Goal: Transaction & Acquisition: Subscribe to service/newsletter

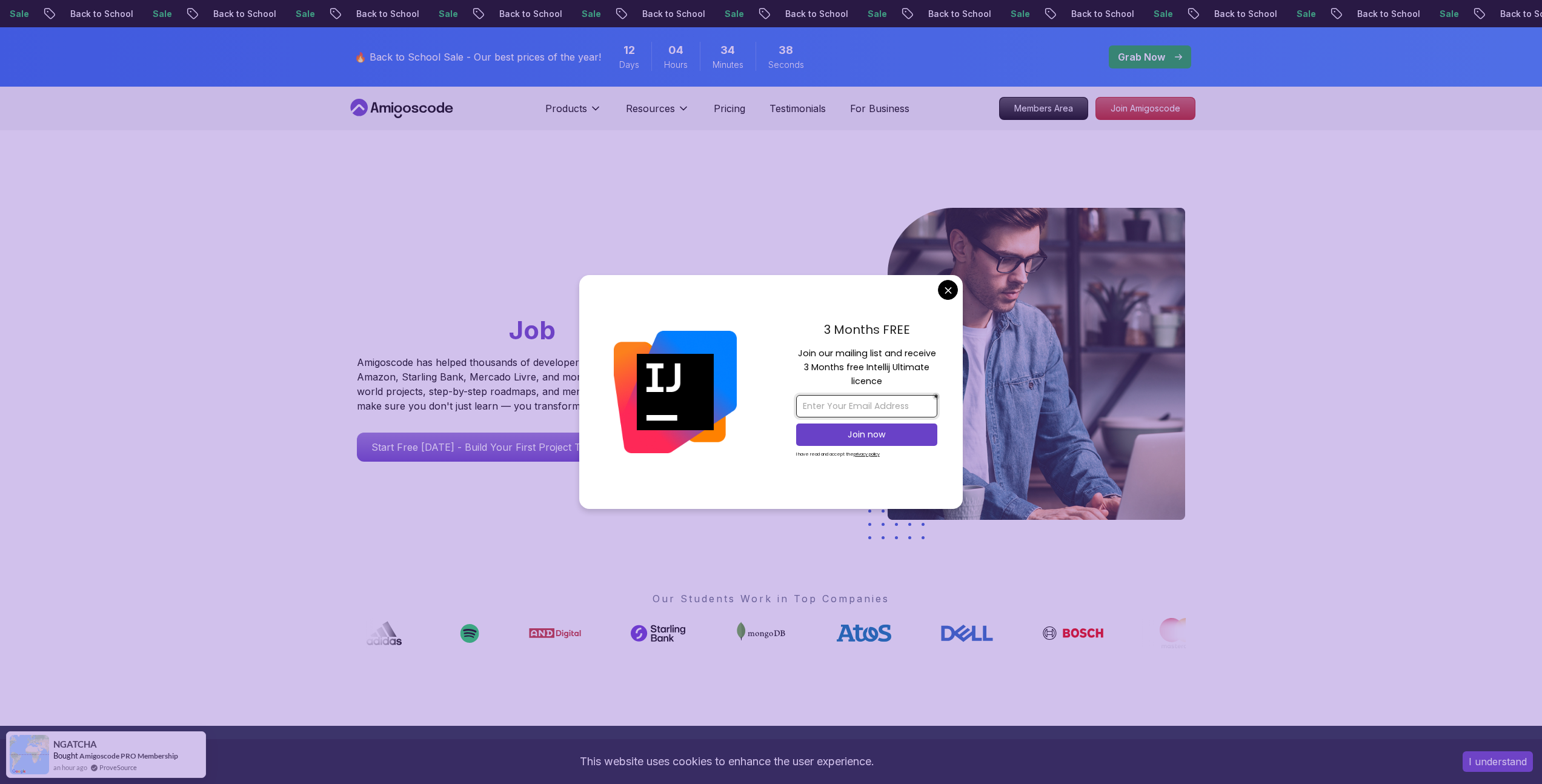
click at [889, 404] on input "email" at bounding box center [867, 406] width 141 height 22
type input "sanchezronald940@gmail.com"
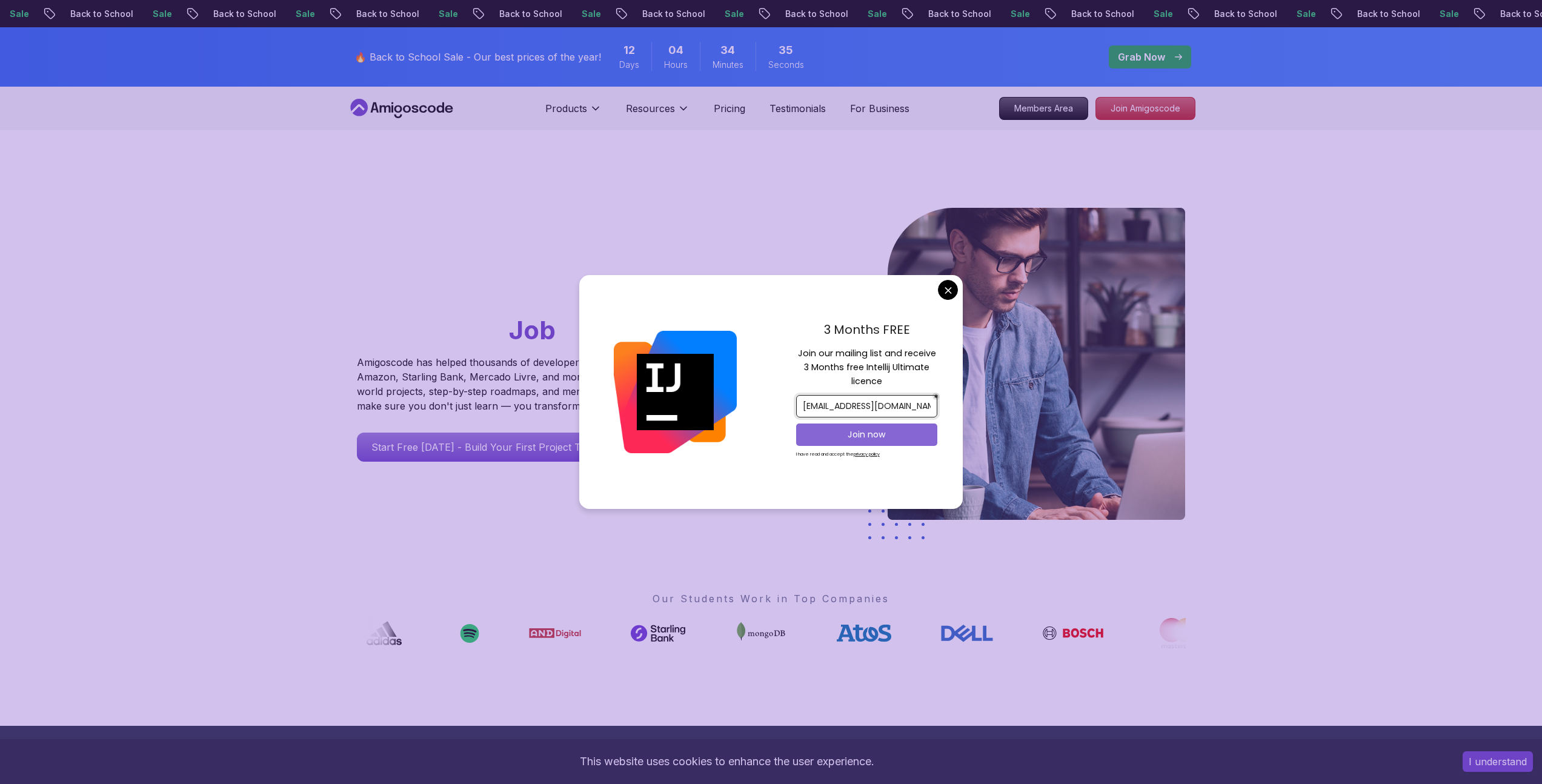
click at [868, 438] on p "Join now" at bounding box center [866, 434] width 114 height 12
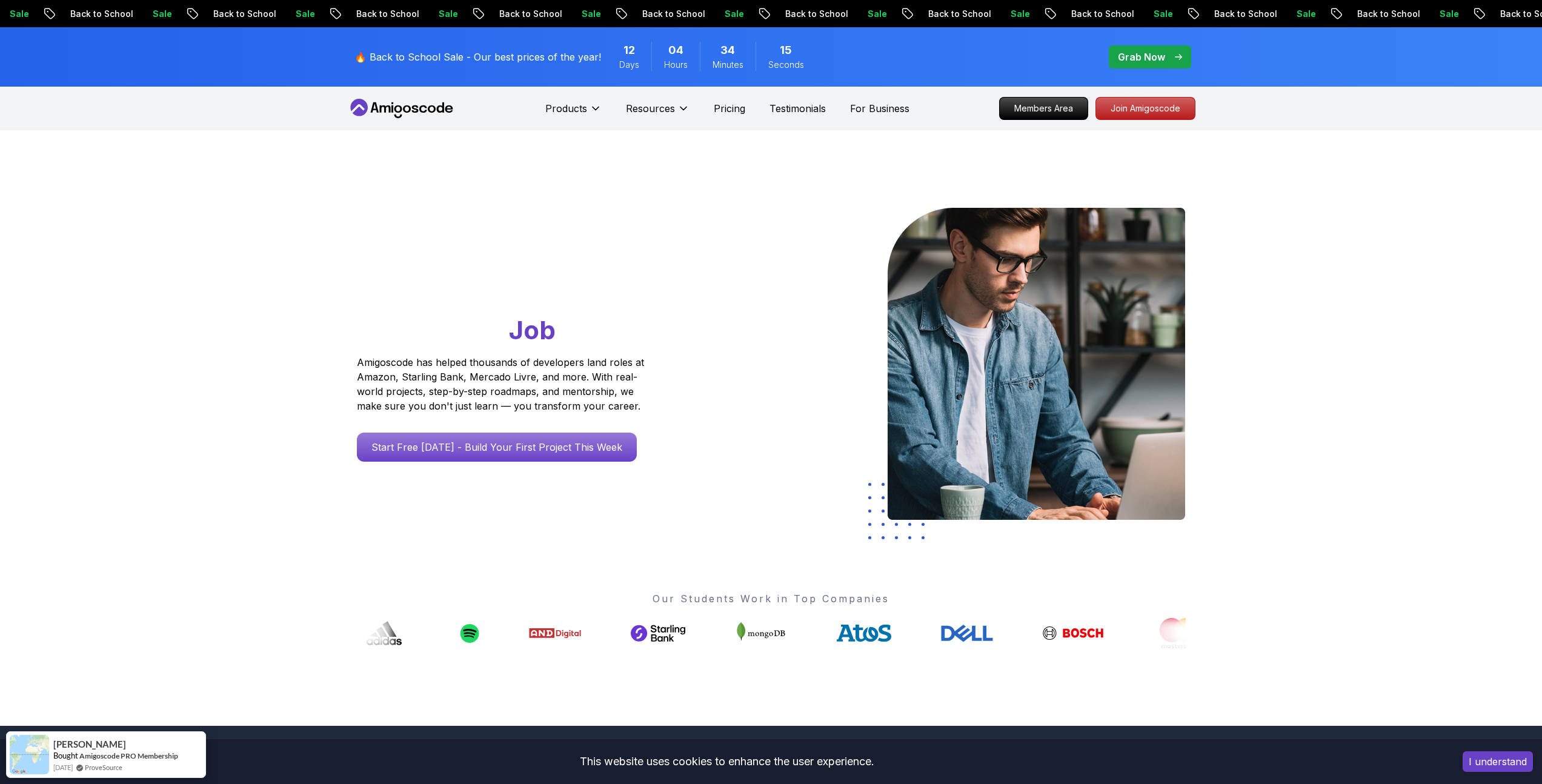
click at [1184, 55] on span "pre-order" at bounding box center [1150, 57] width 82 height 23
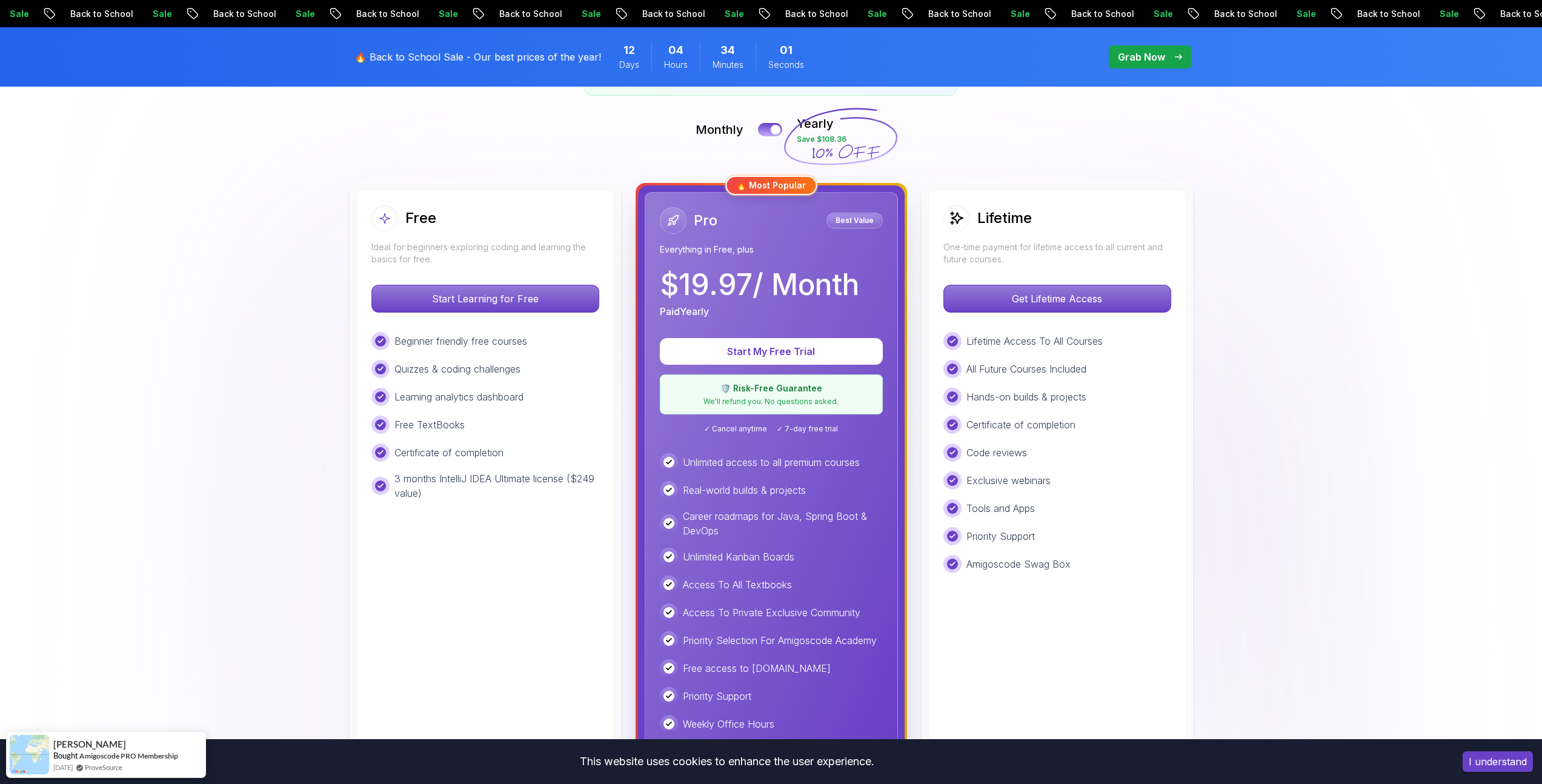
scroll to position [257, 0]
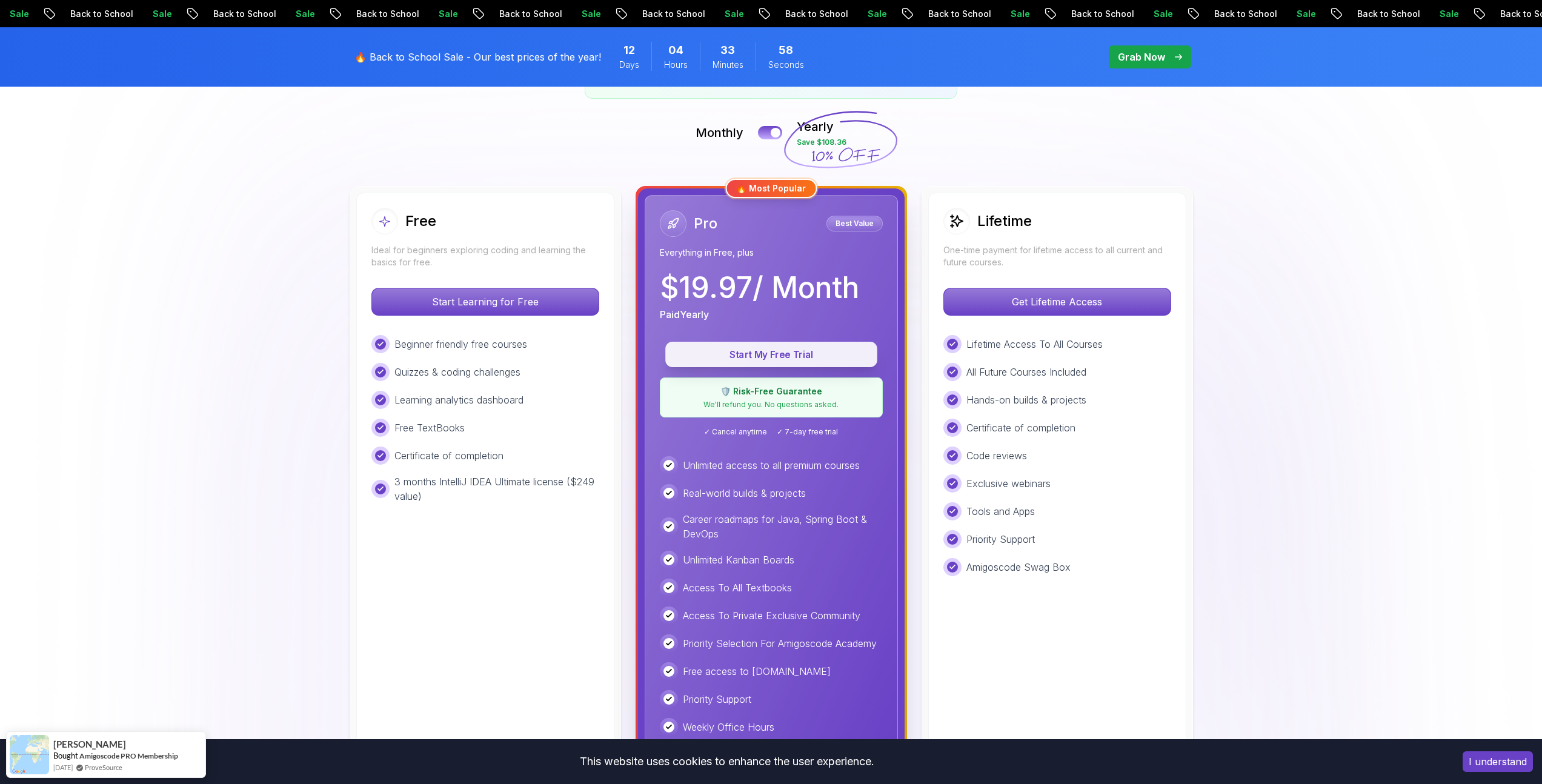
click at [801, 353] on p "Start My Free Trial" at bounding box center [772, 354] width 184 height 14
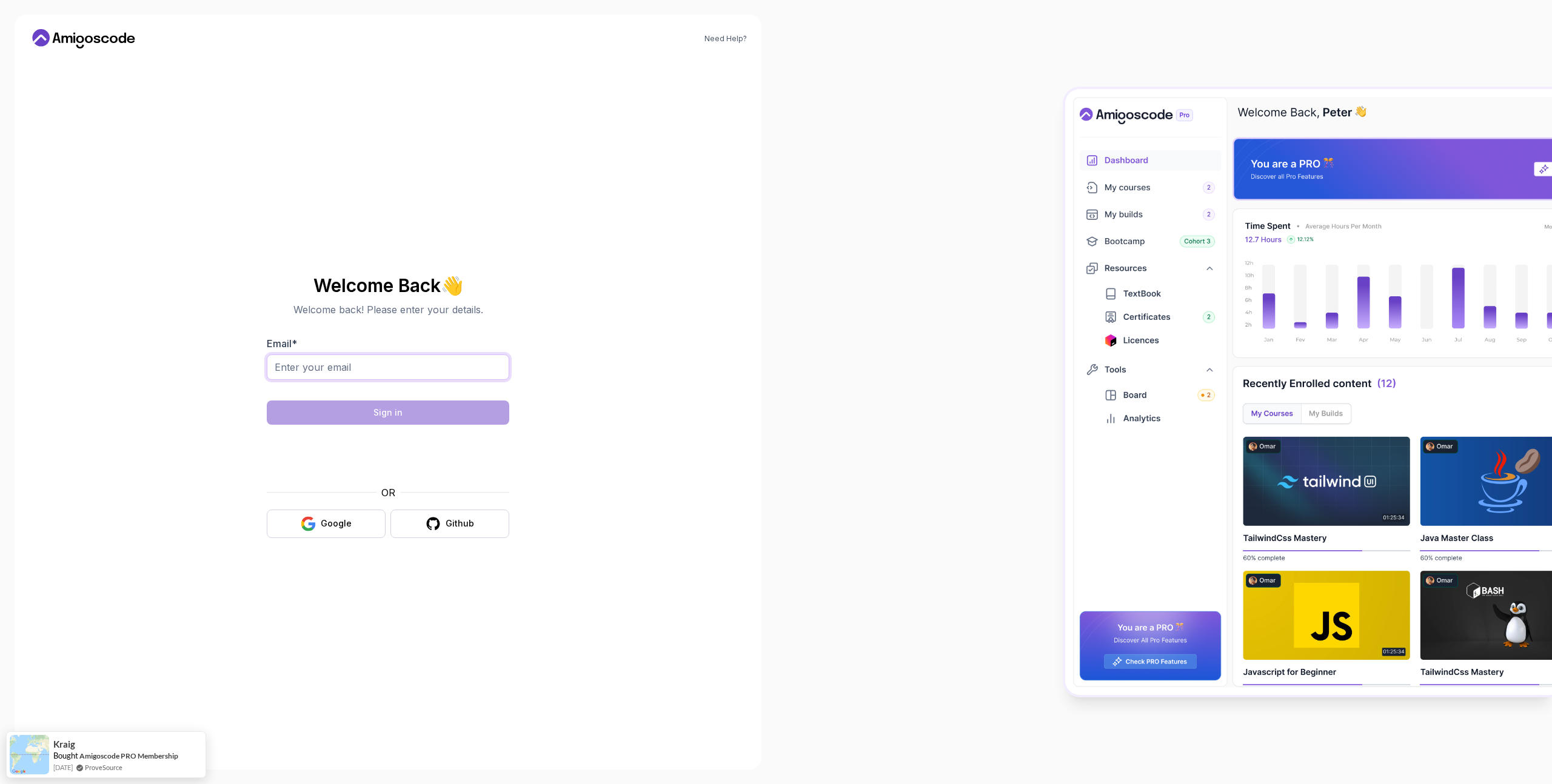
click at [394, 361] on input "Email *" at bounding box center [387, 367] width 242 height 25
type input "sanchezronald940@gmail.com"
click at [353, 530] on button "Google" at bounding box center [326, 524] width 119 height 29
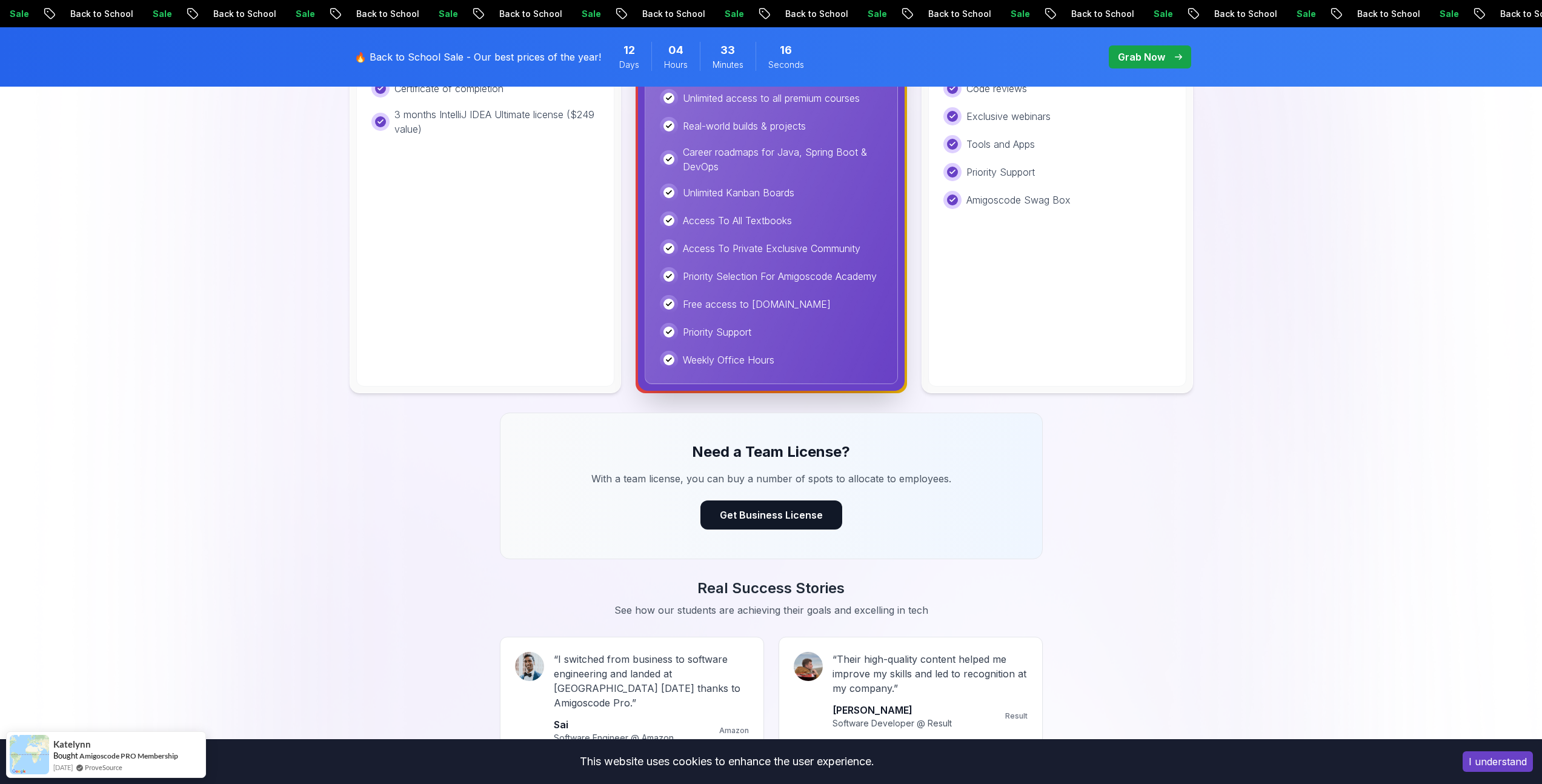
scroll to position [282, 0]
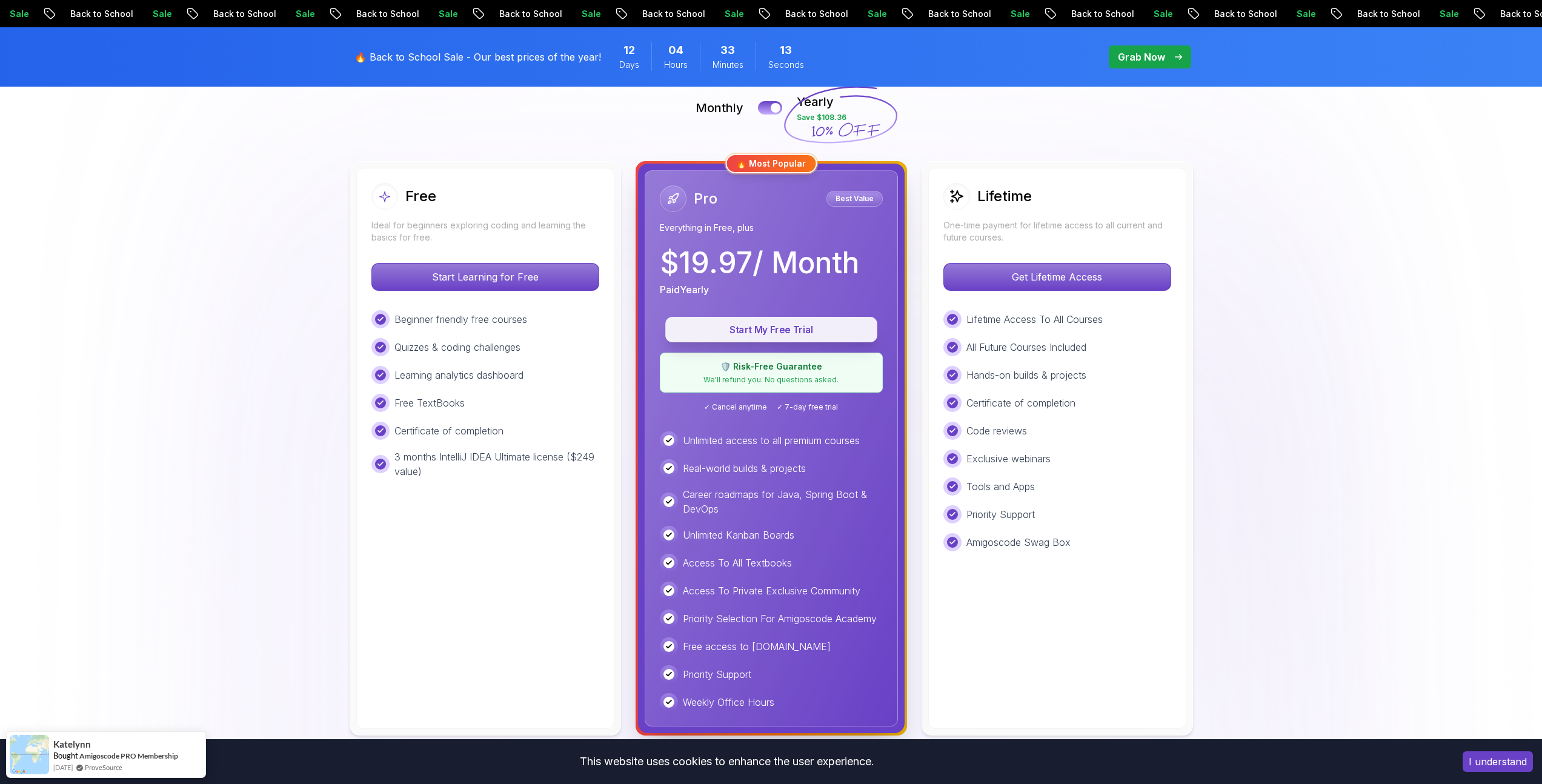
click at [772, 332] on p "Start My Free Trial" at bounding box center [772, 330] width 184 height 14
click at [1372, 390] on img at bounding box center [771, 609] width 1542 height 1521
click at [859, 249] on p "$ 19.97 / Month" at bounding box center [759, 263] width 199 height 29
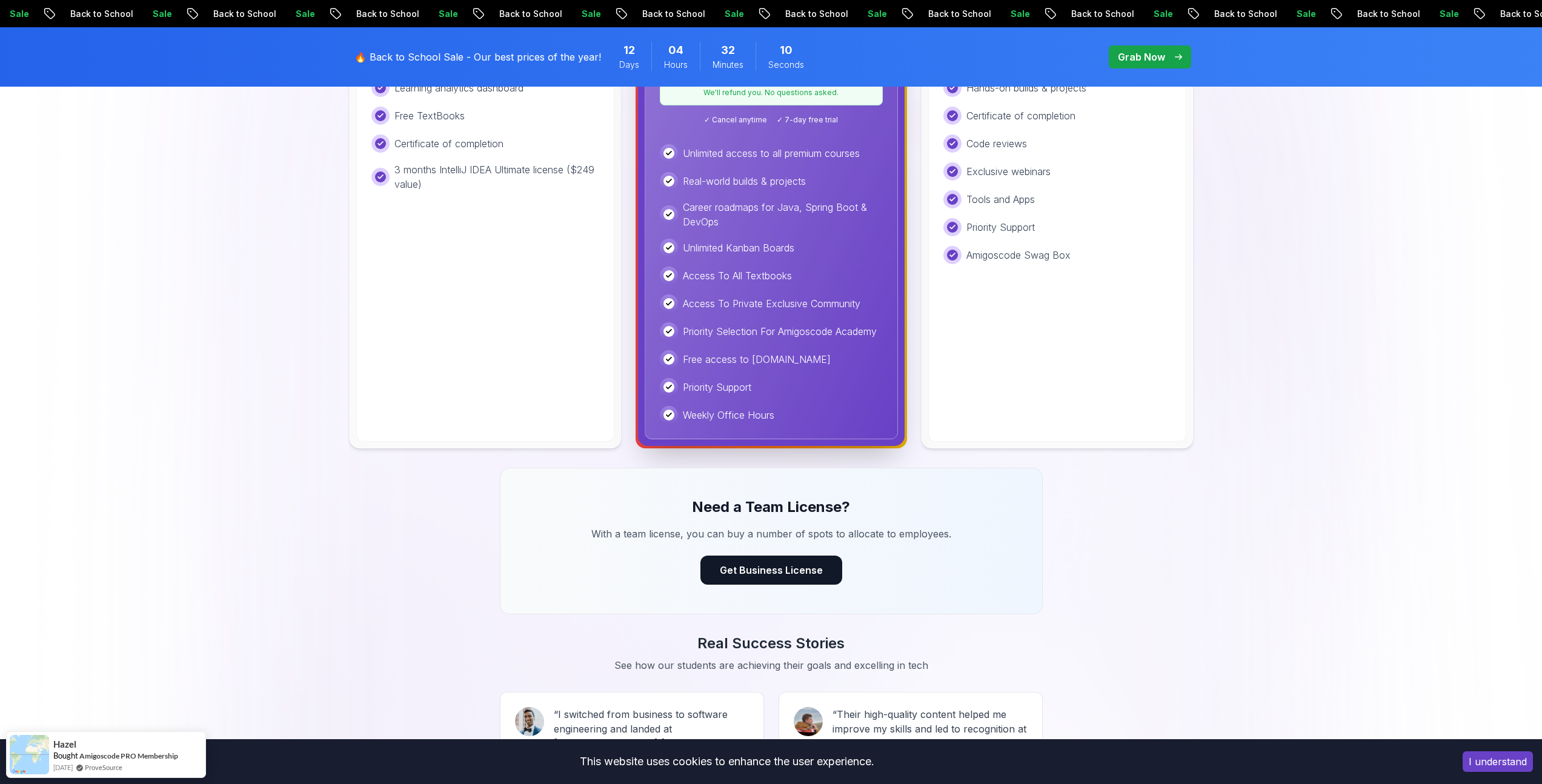
click at [770, 392] on div "Priority Support" at bounding box center [772, 387] width 223 height 18
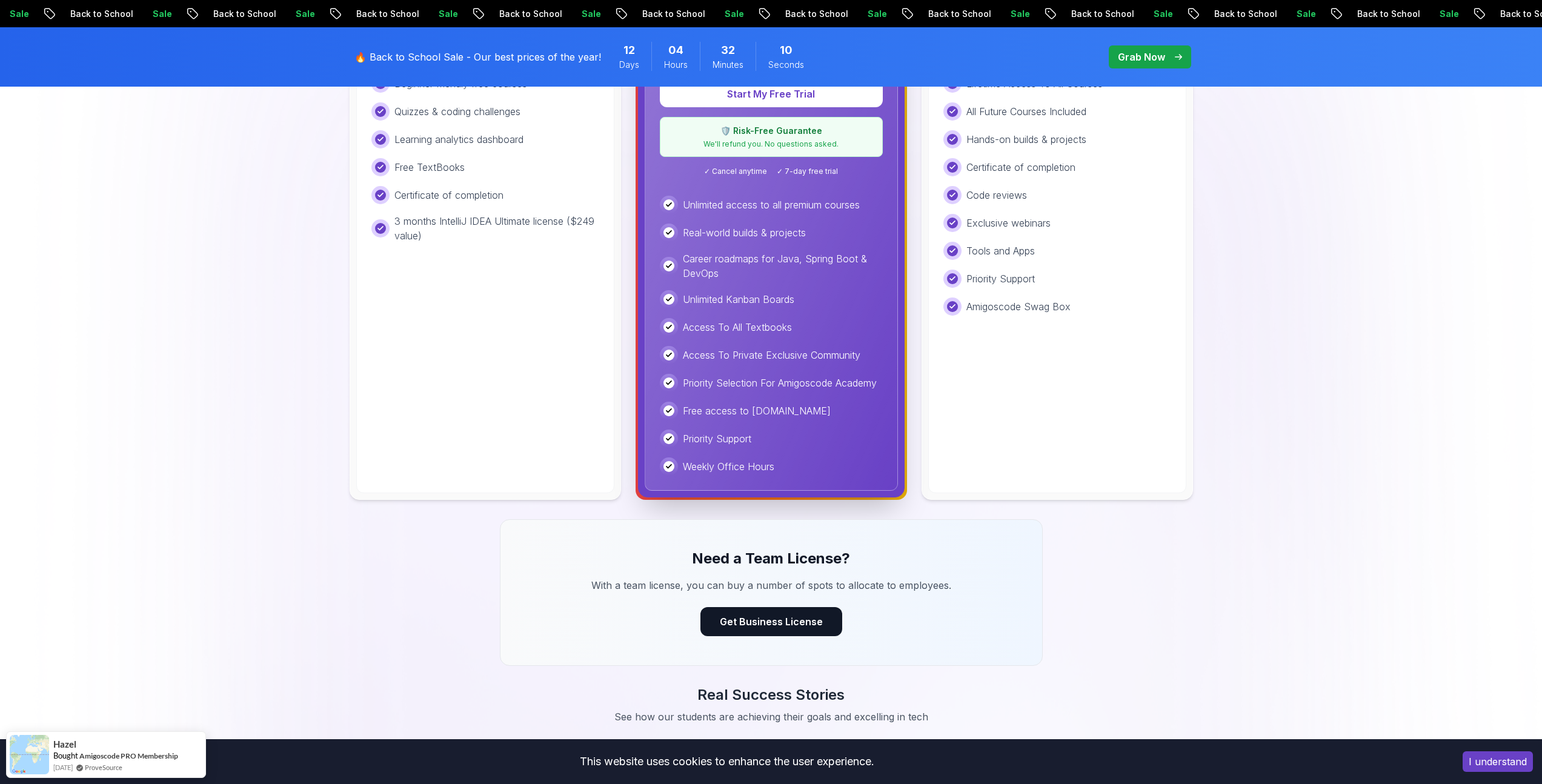
scroll to position [339, 0]
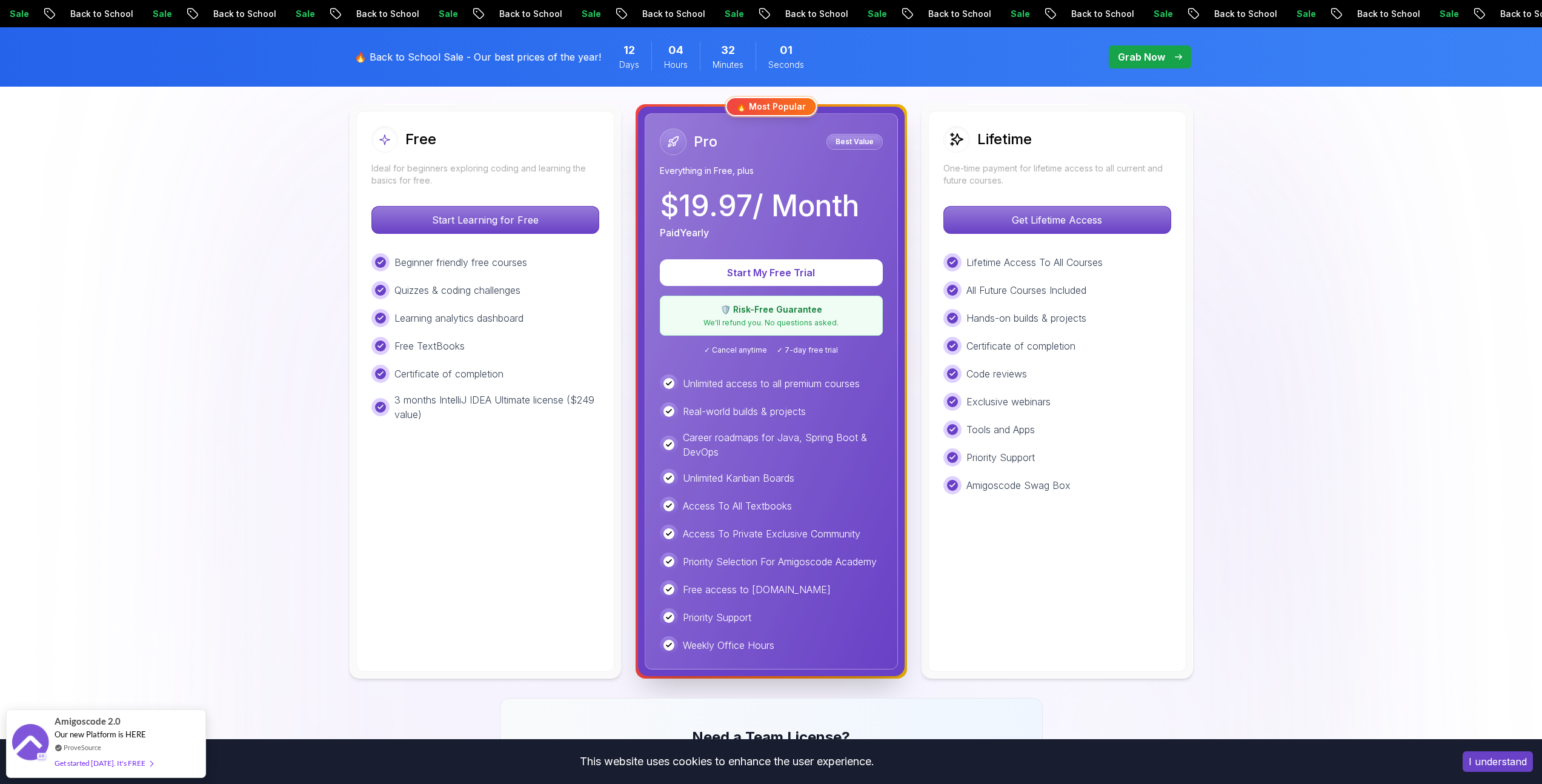
click at [1491, 766] on button "I understand" at bounding box center [1498, 762] width 71 height 21
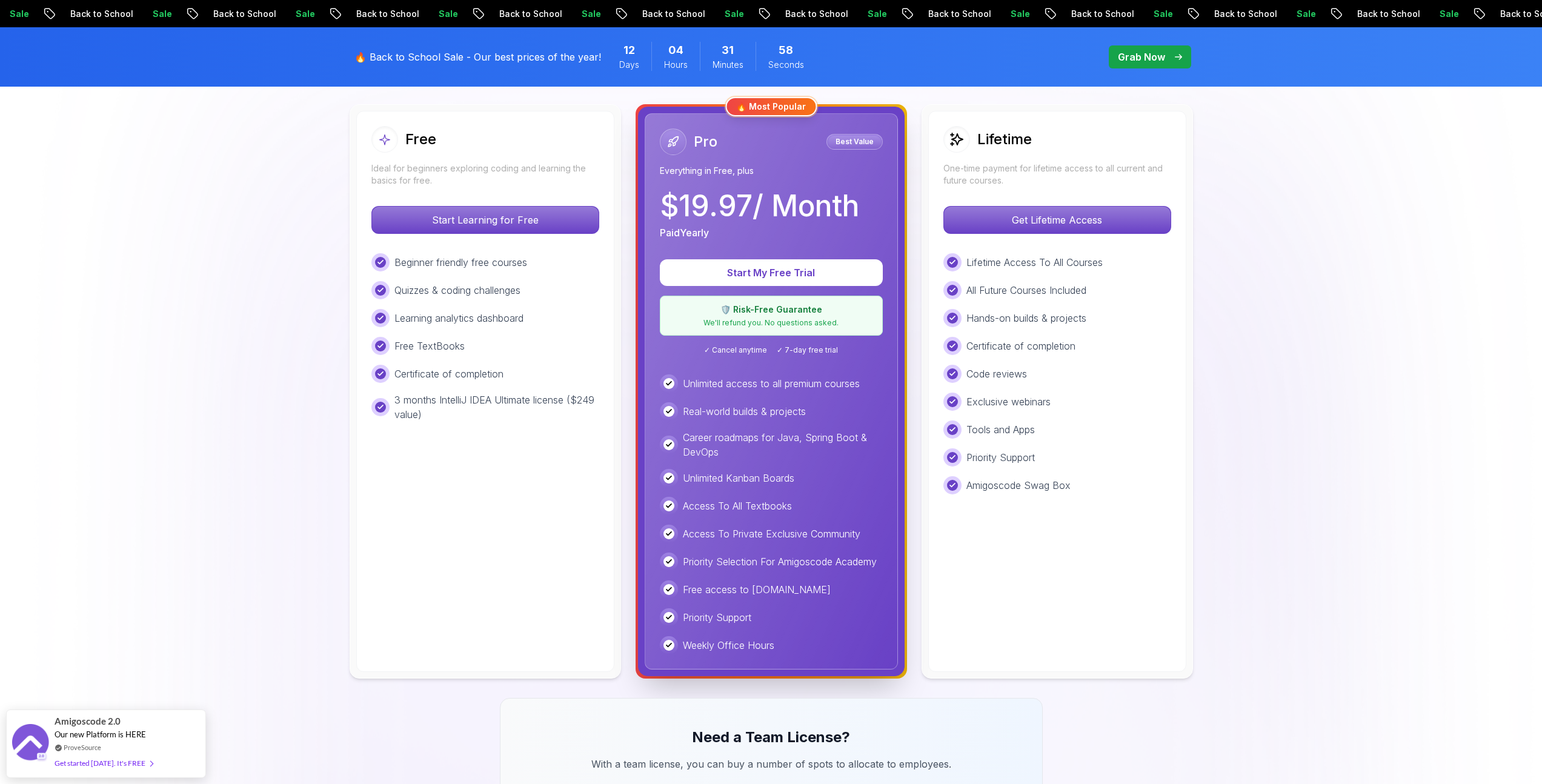
click at [676, 148] on div at bounding box center [673, 142] width 27 height 27
click at [857, 176] on p "Everything in Free, plus" at bounding box center [772, 170] width 223 height 12
click at [853, 142] on p "Best Value" at bounding box center [855, 142] width 53 height 12
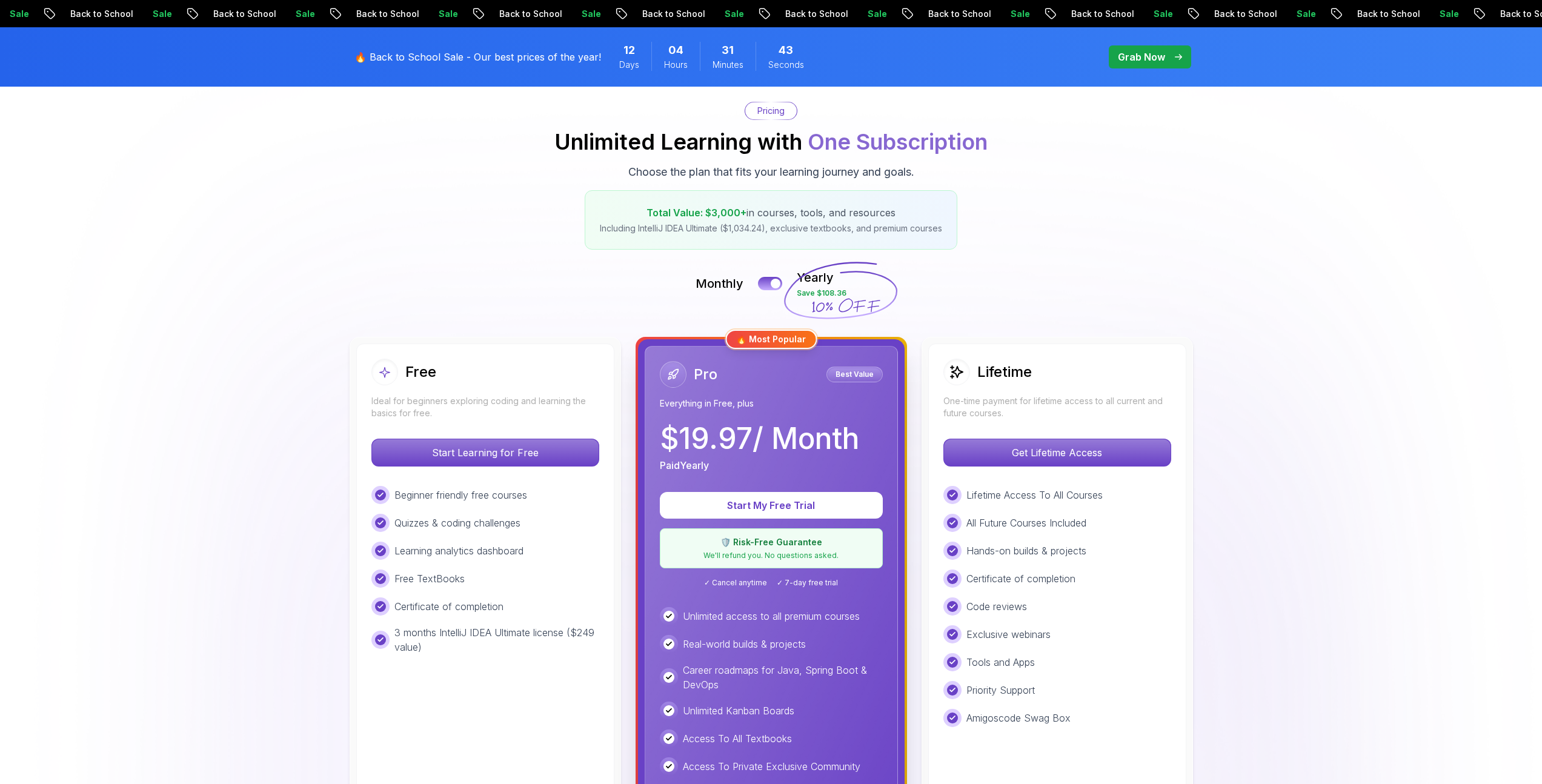
scroll to position [0, 0]
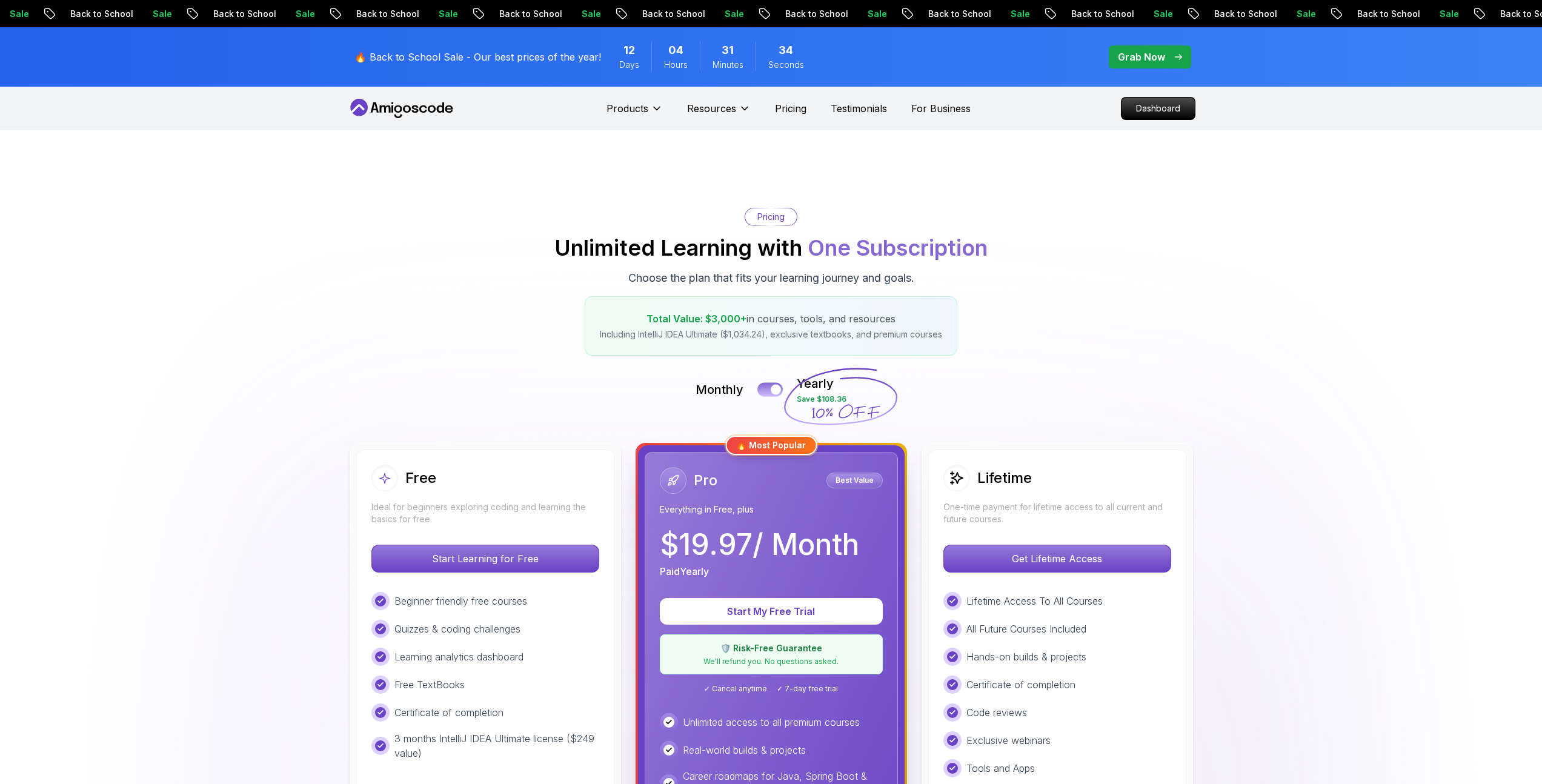
click at [772, 390] on div at bounding box center [776, 390] width 10 height 10
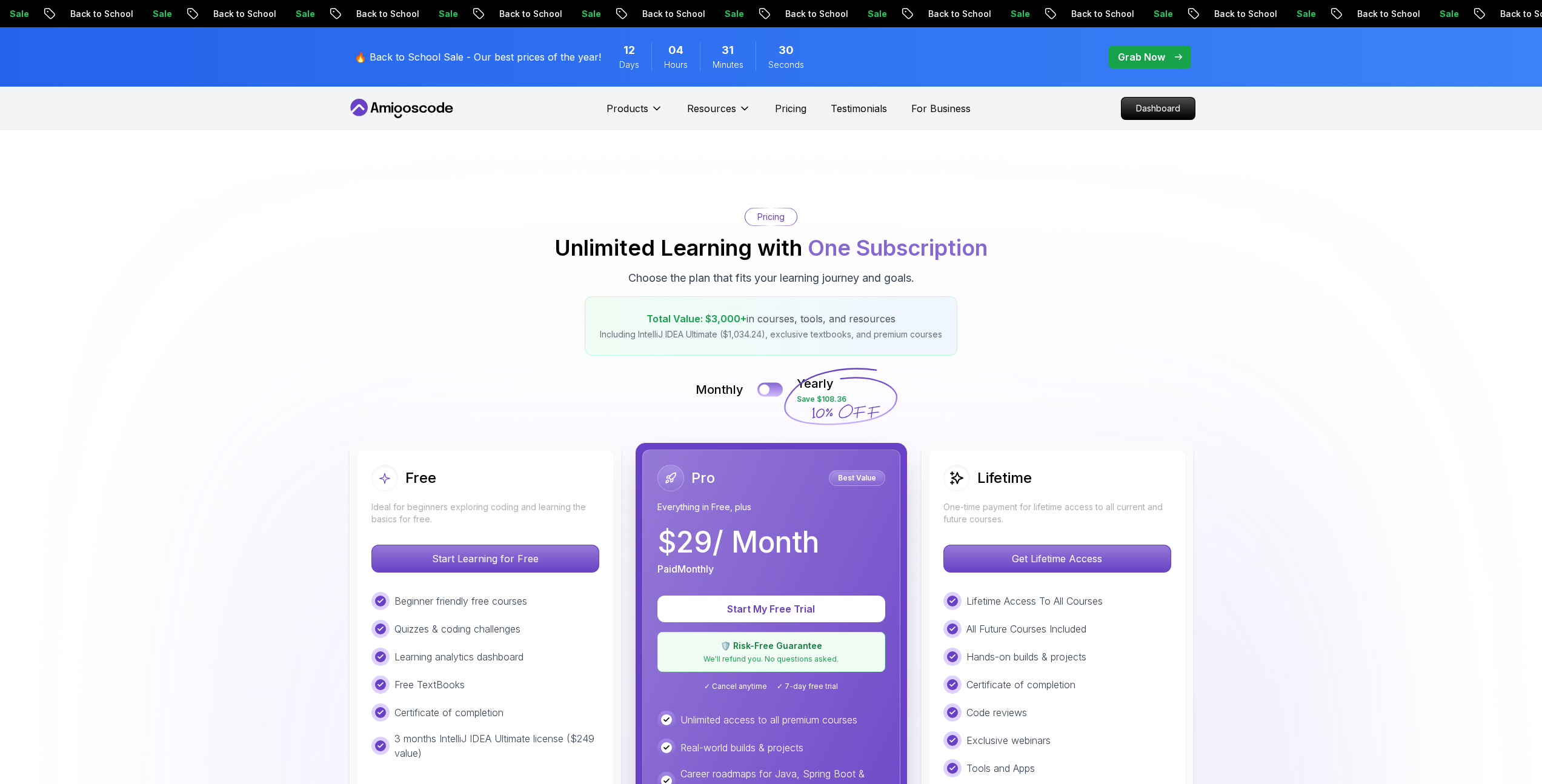
click at [772, 388] on button at bounding box center [770, 389] width 25 height 14
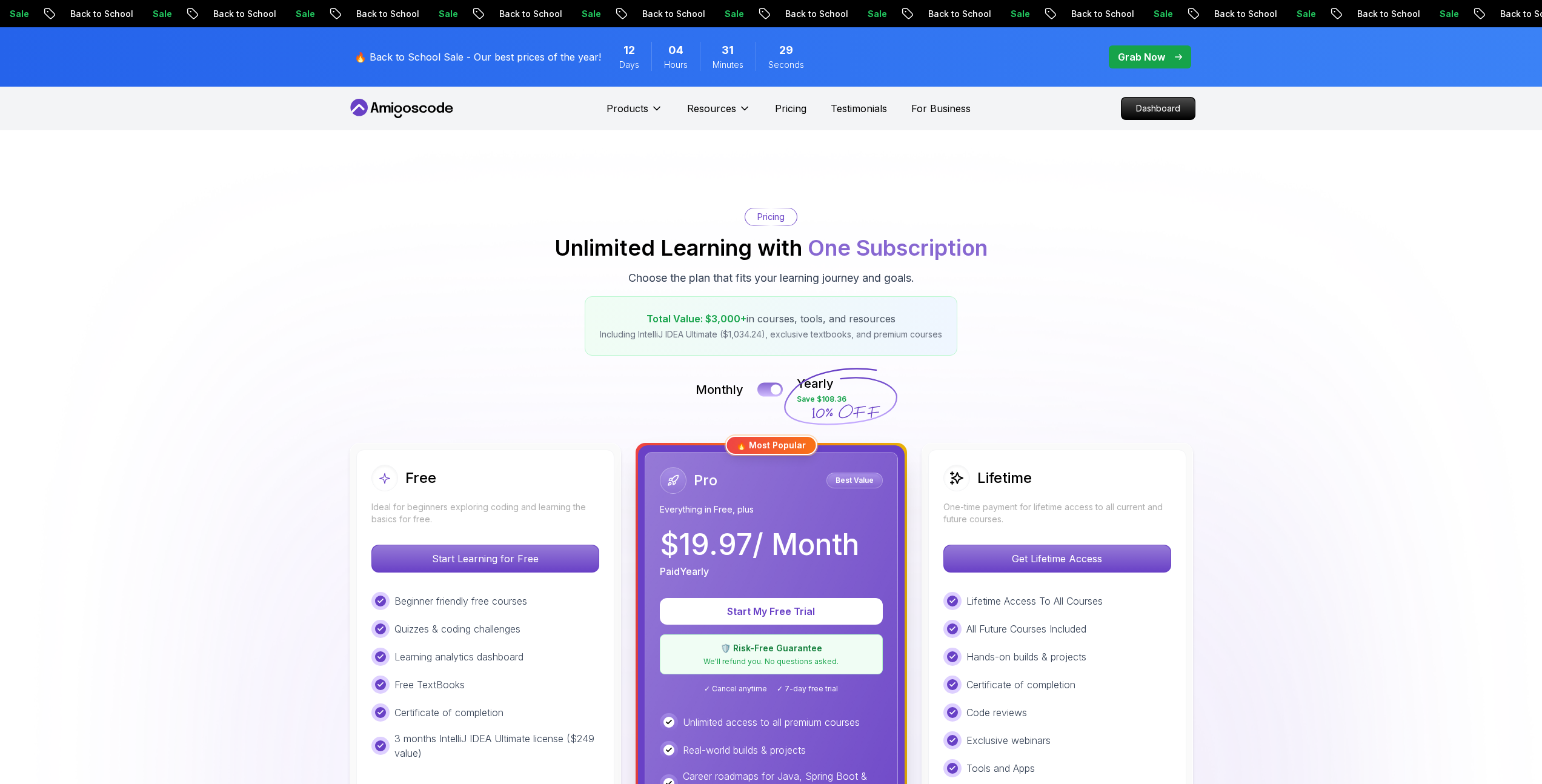
click at [769, 388] on button at bounding box center [770, 389] width 25 height 14
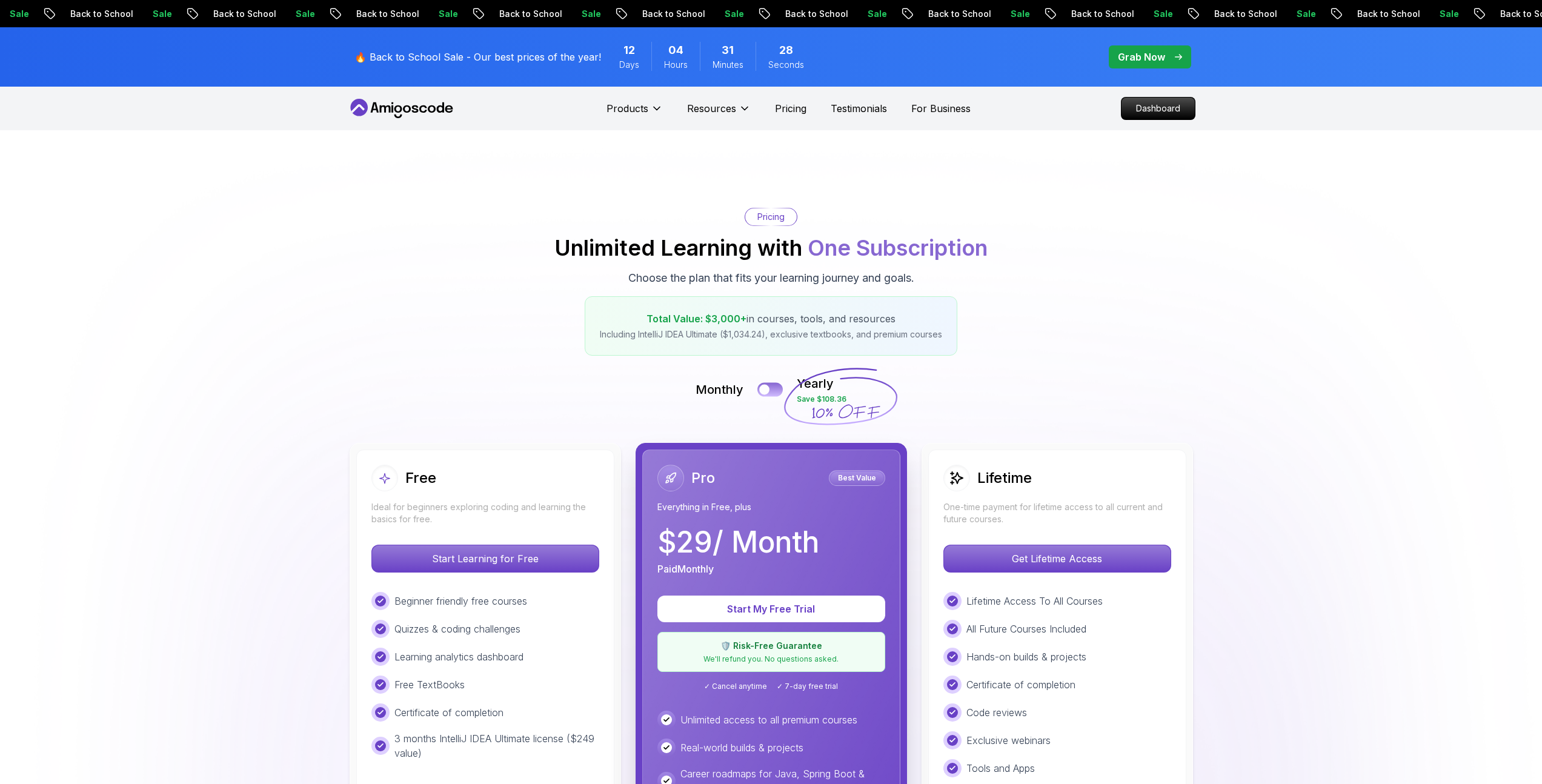
click at [769, 388] on div at bounding box center [764, 390] width 10 height 10
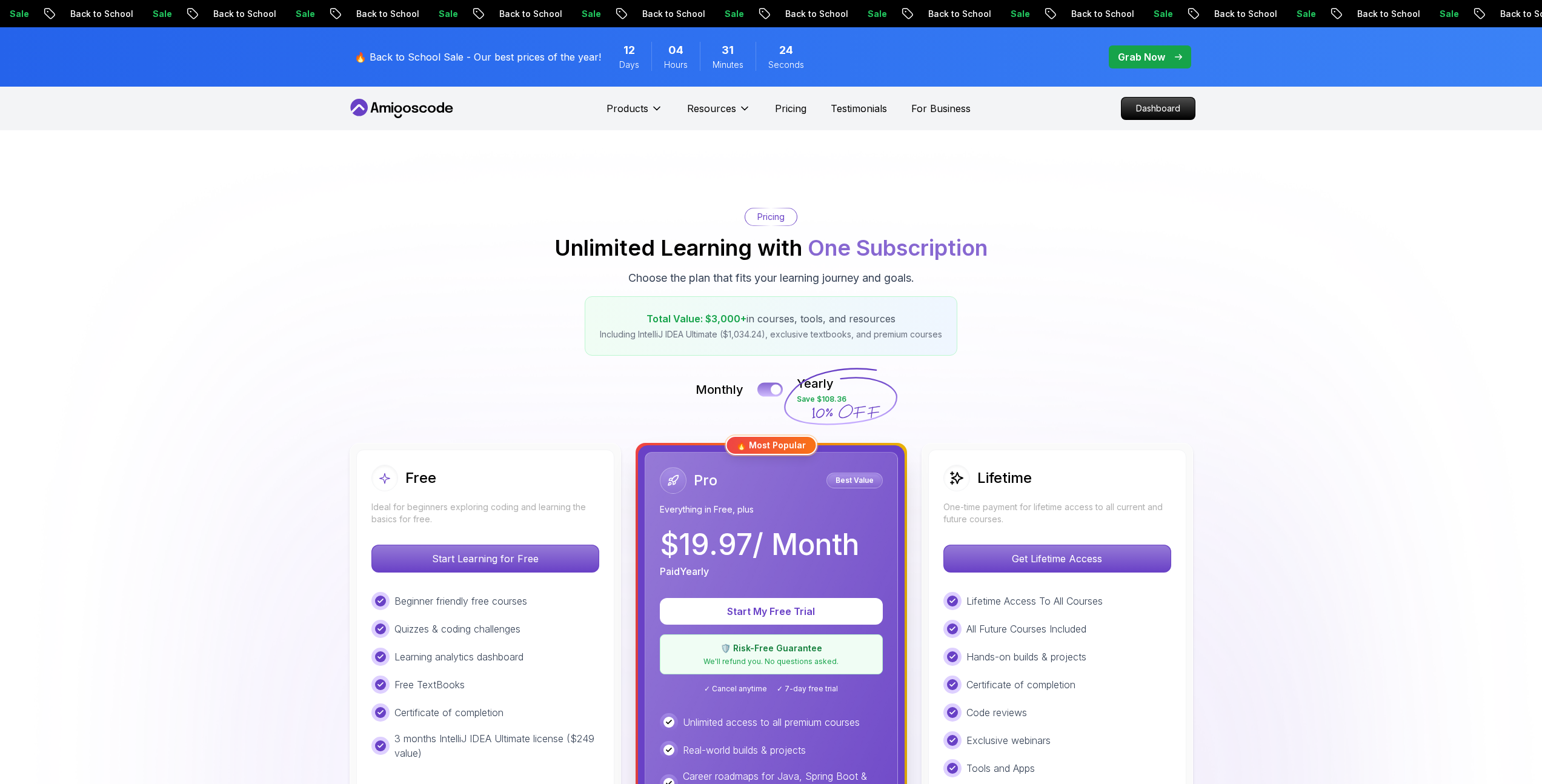
click at [769, 388] on button at bounding box center [770, 389] width 25 height 14
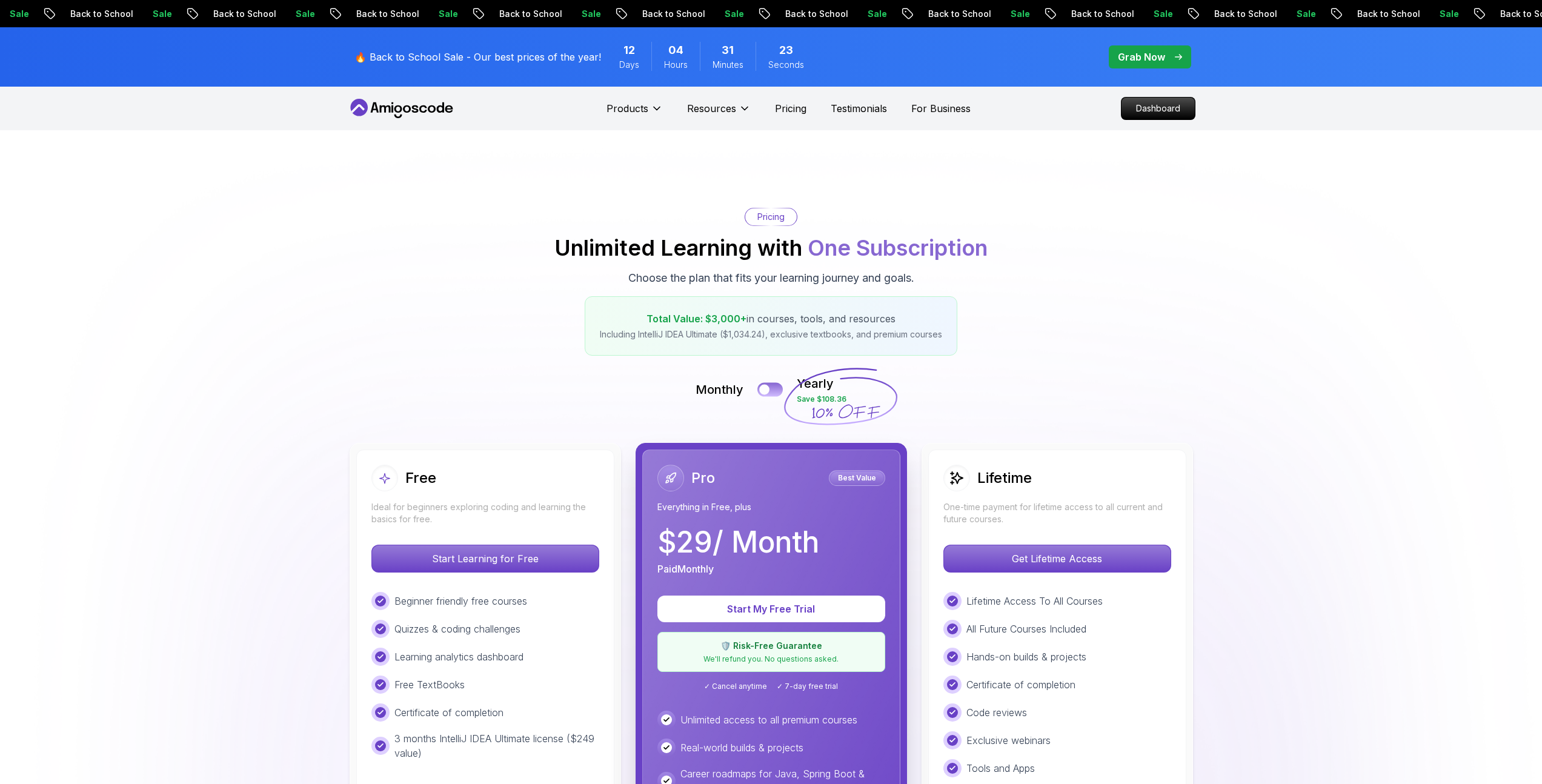
click at [769, 388] on div at bounding box center [764, 390] width 10 height 10
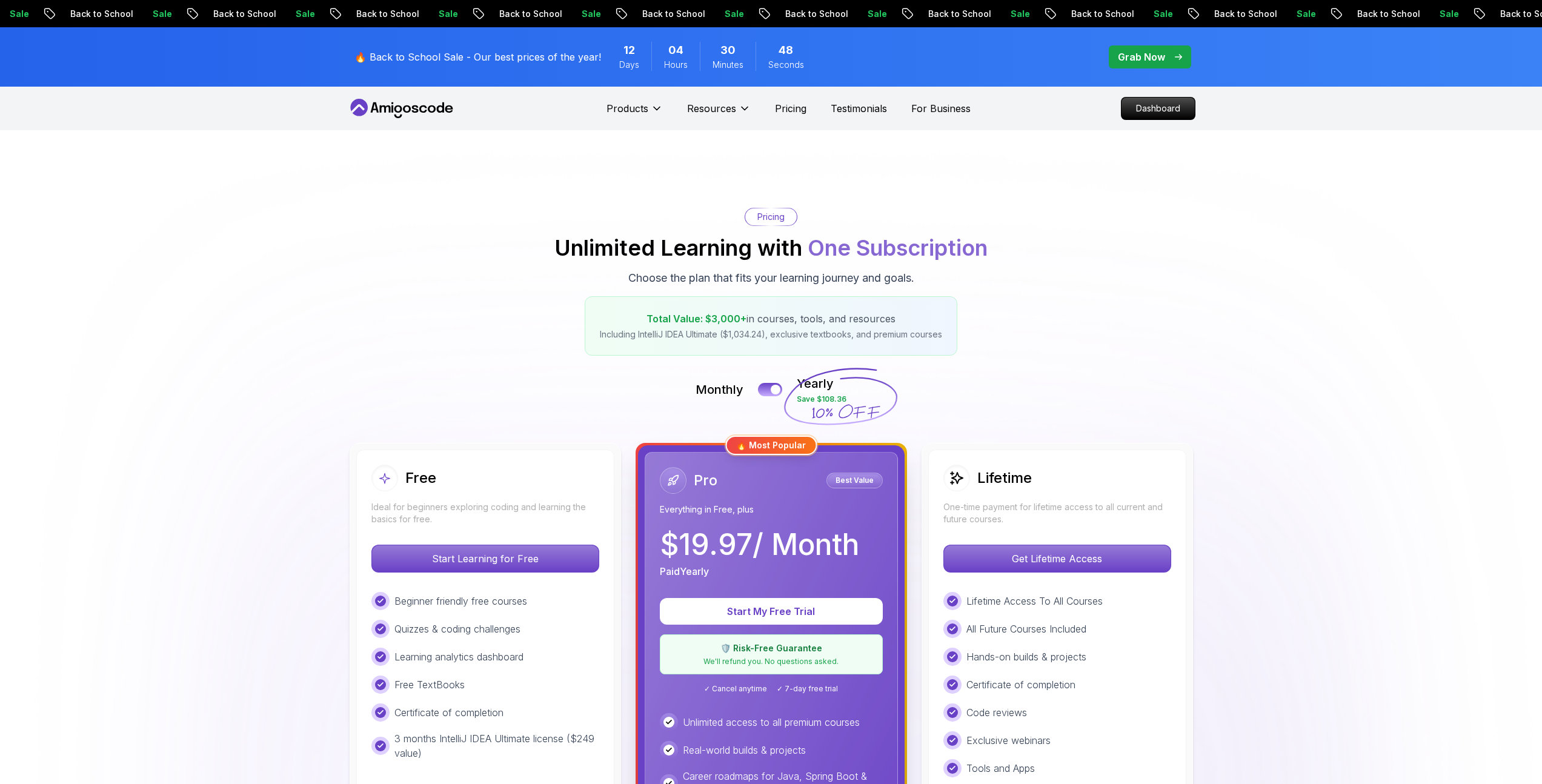
click at [1066, 388] on div "Monthly Yearly Save $108.36" at bounding box center [771, 390] width 848 height 29
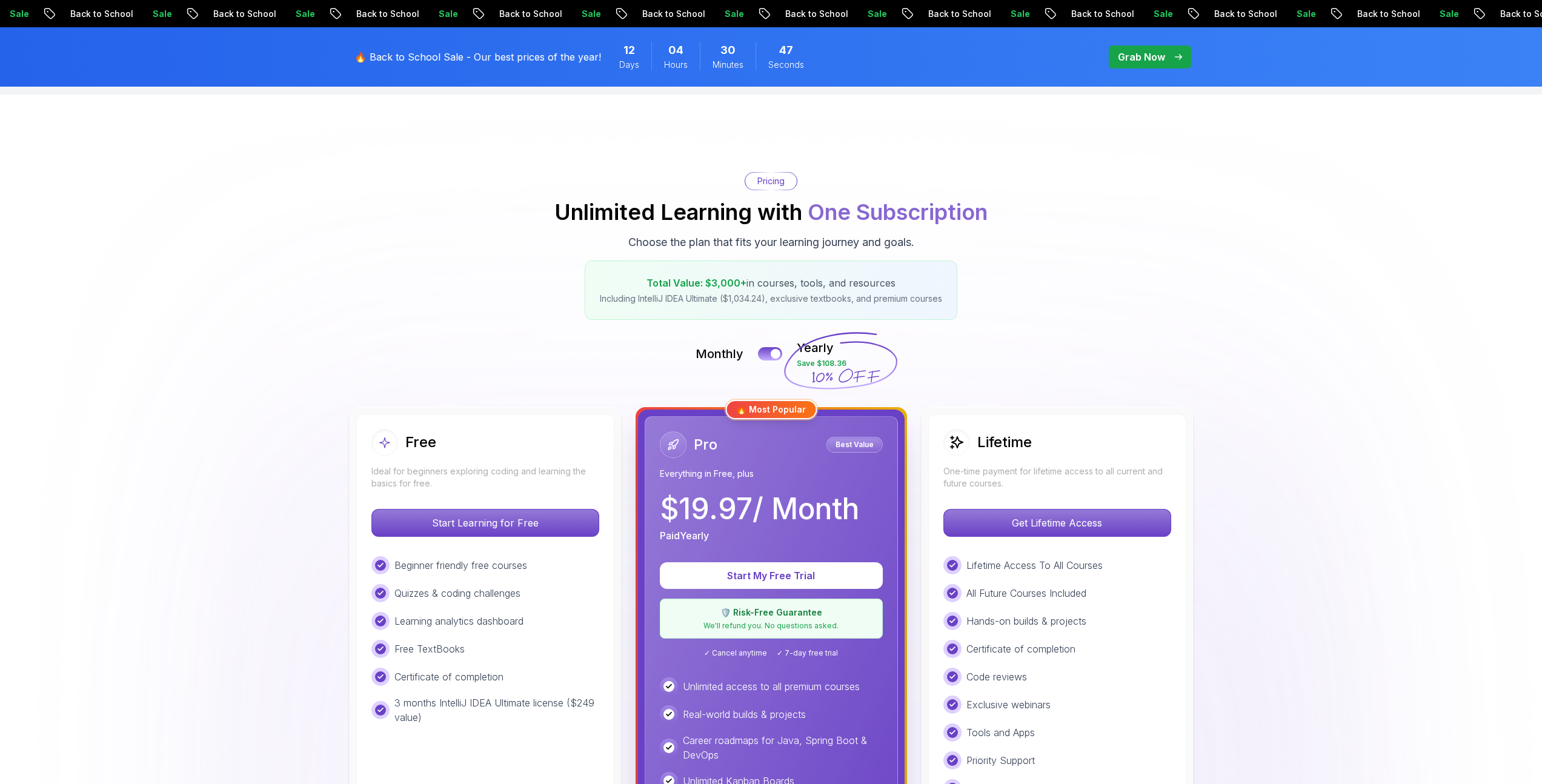
scroll to position [54, 0]
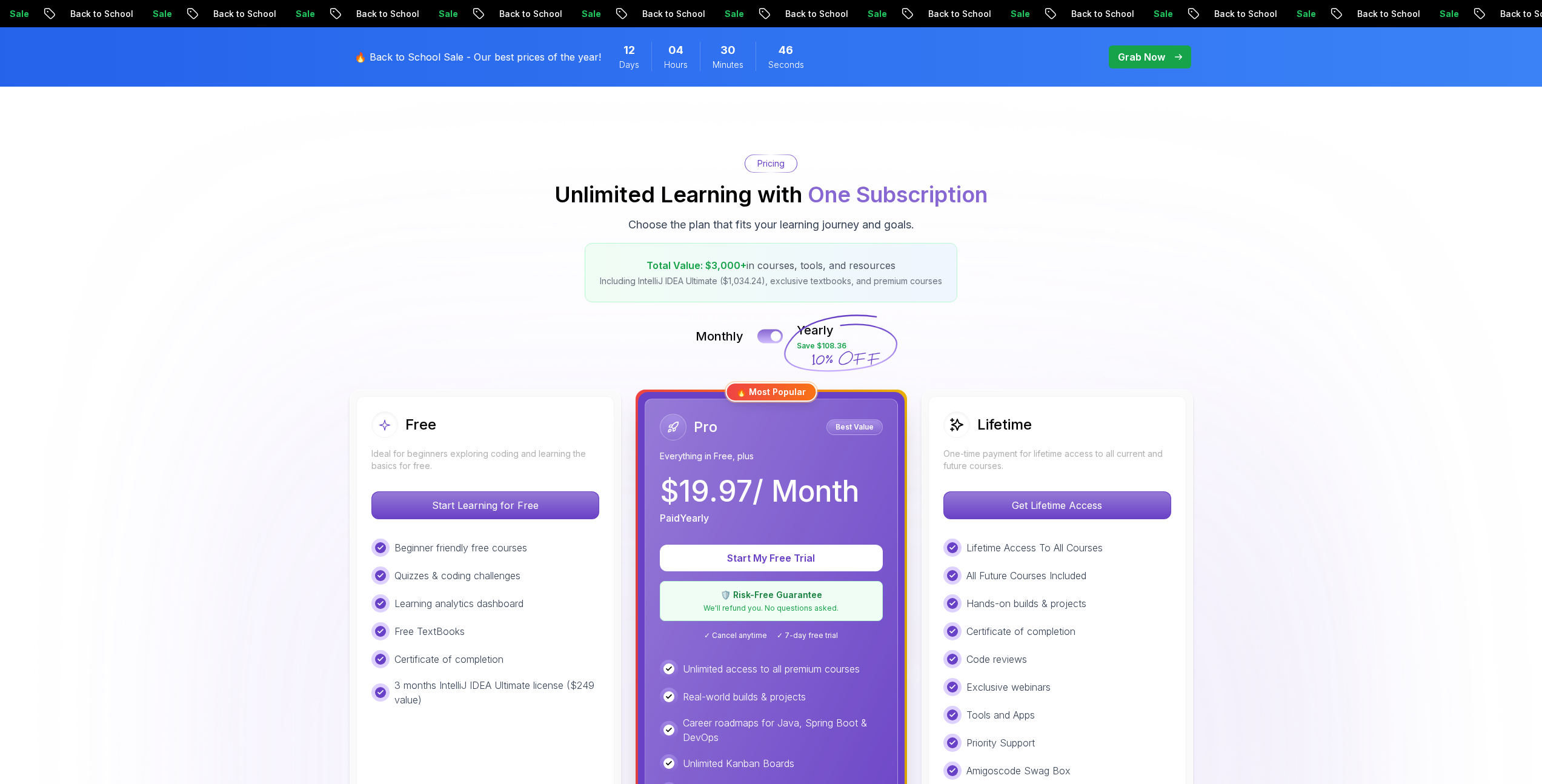
click at [758, 337] on button at bounding box center [770, 336] width 25 height 14
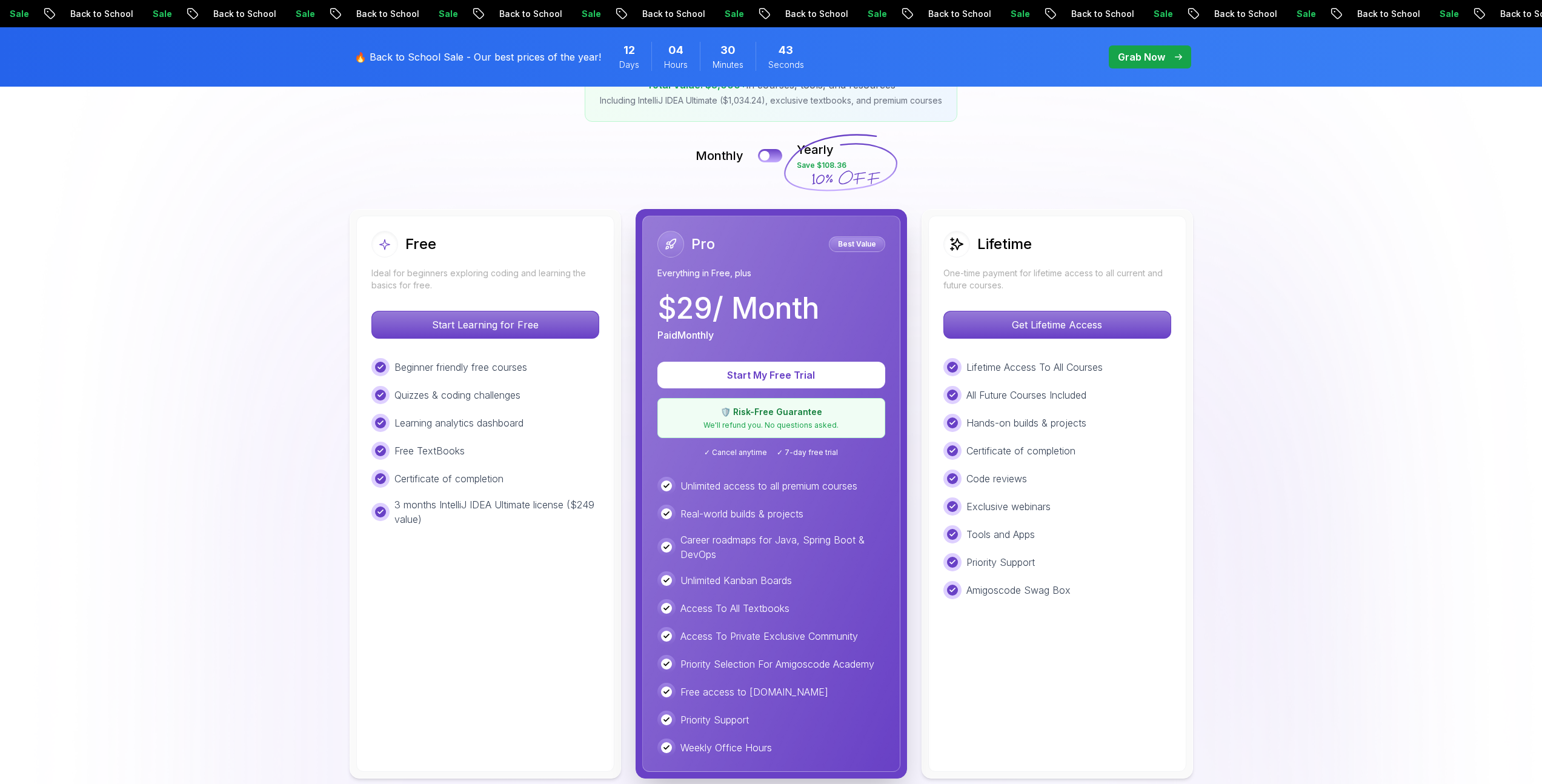
scroll to position [286, 0]
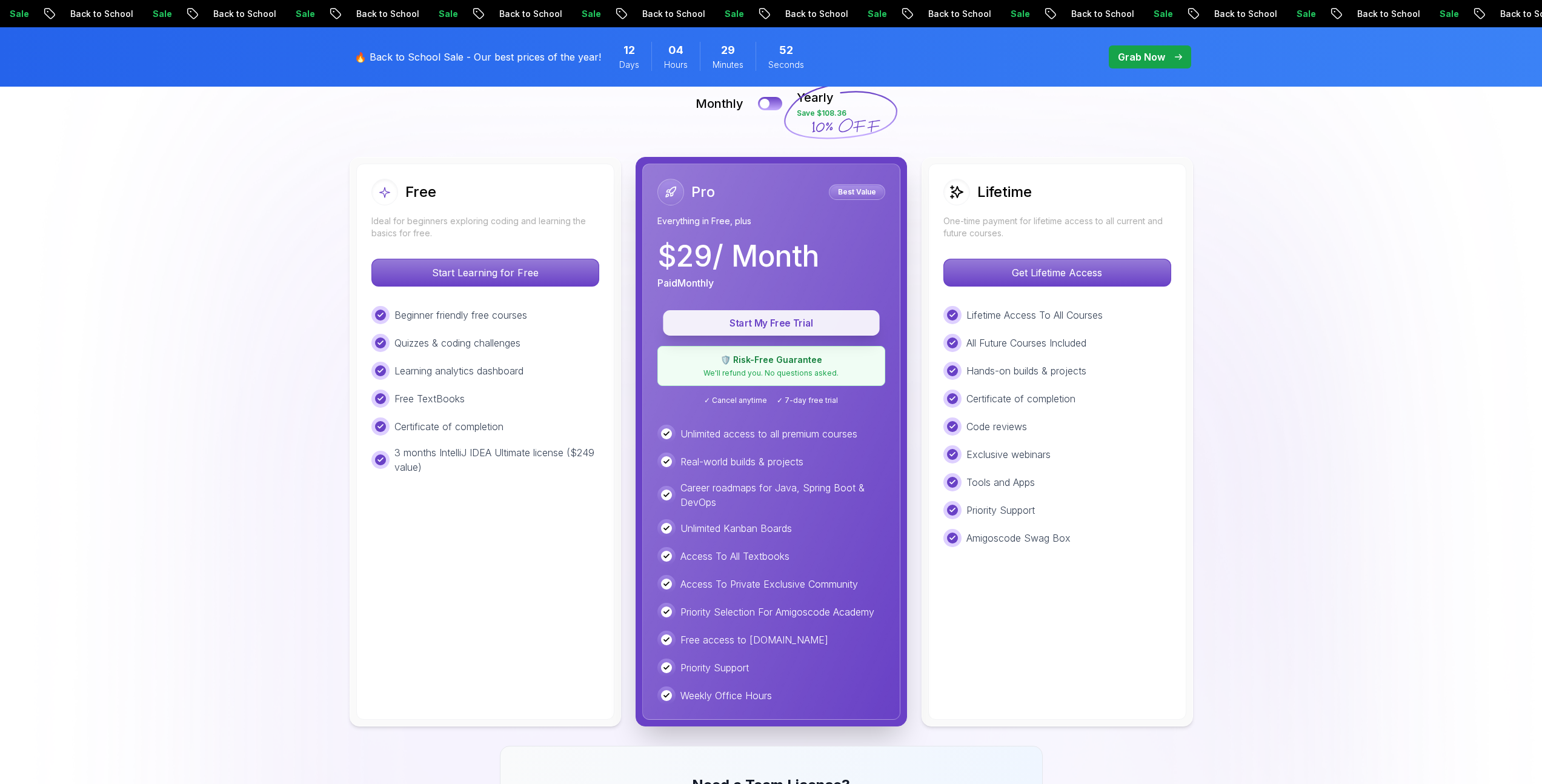
click at [799, 325] on p "Start My Free Trial" at bounding box center [772, 323] width 189 height 14
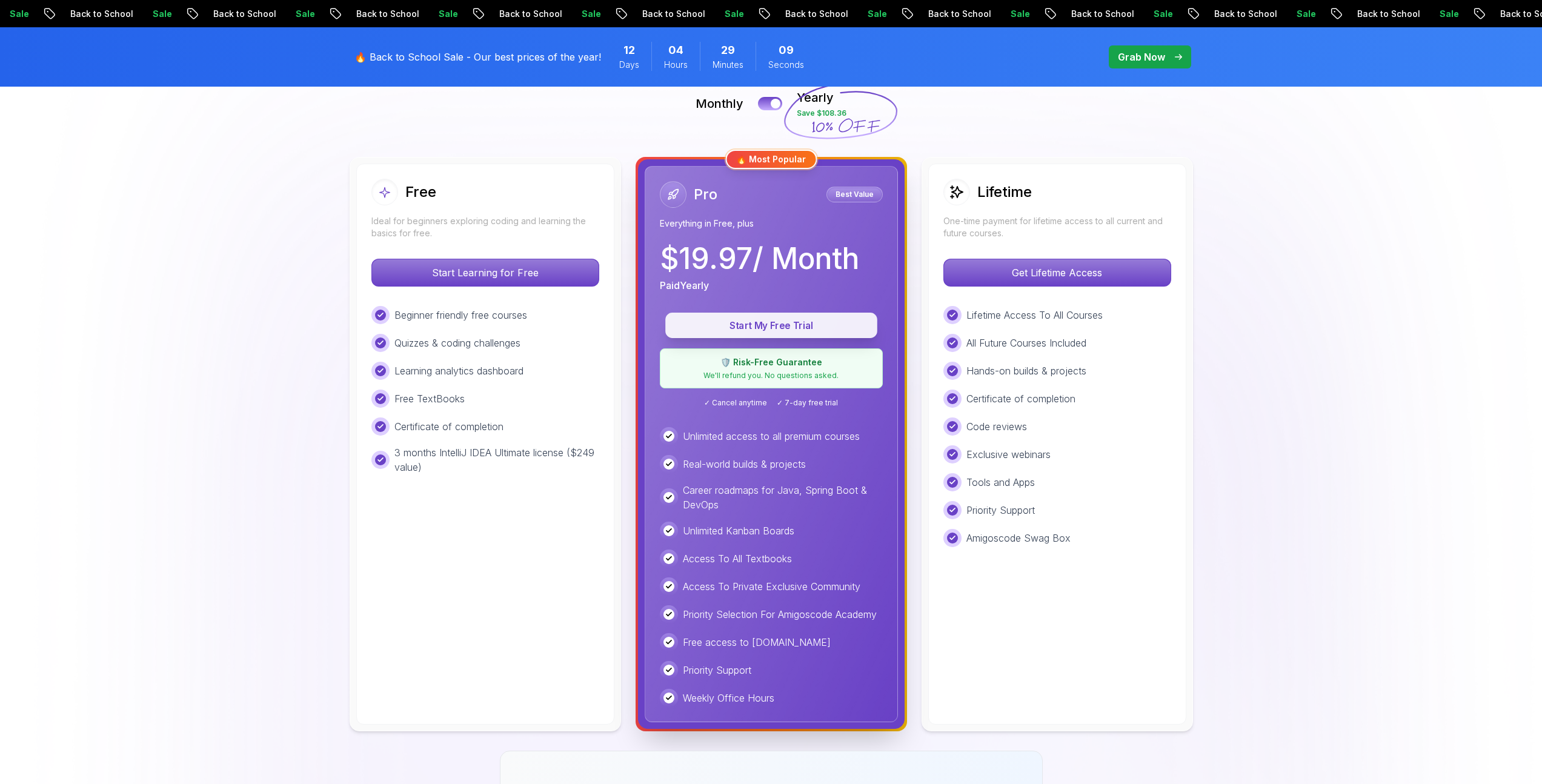
click at [795, 331] on p "Start My Free Trial" at bounding box center [772, 325] width 184 height 14
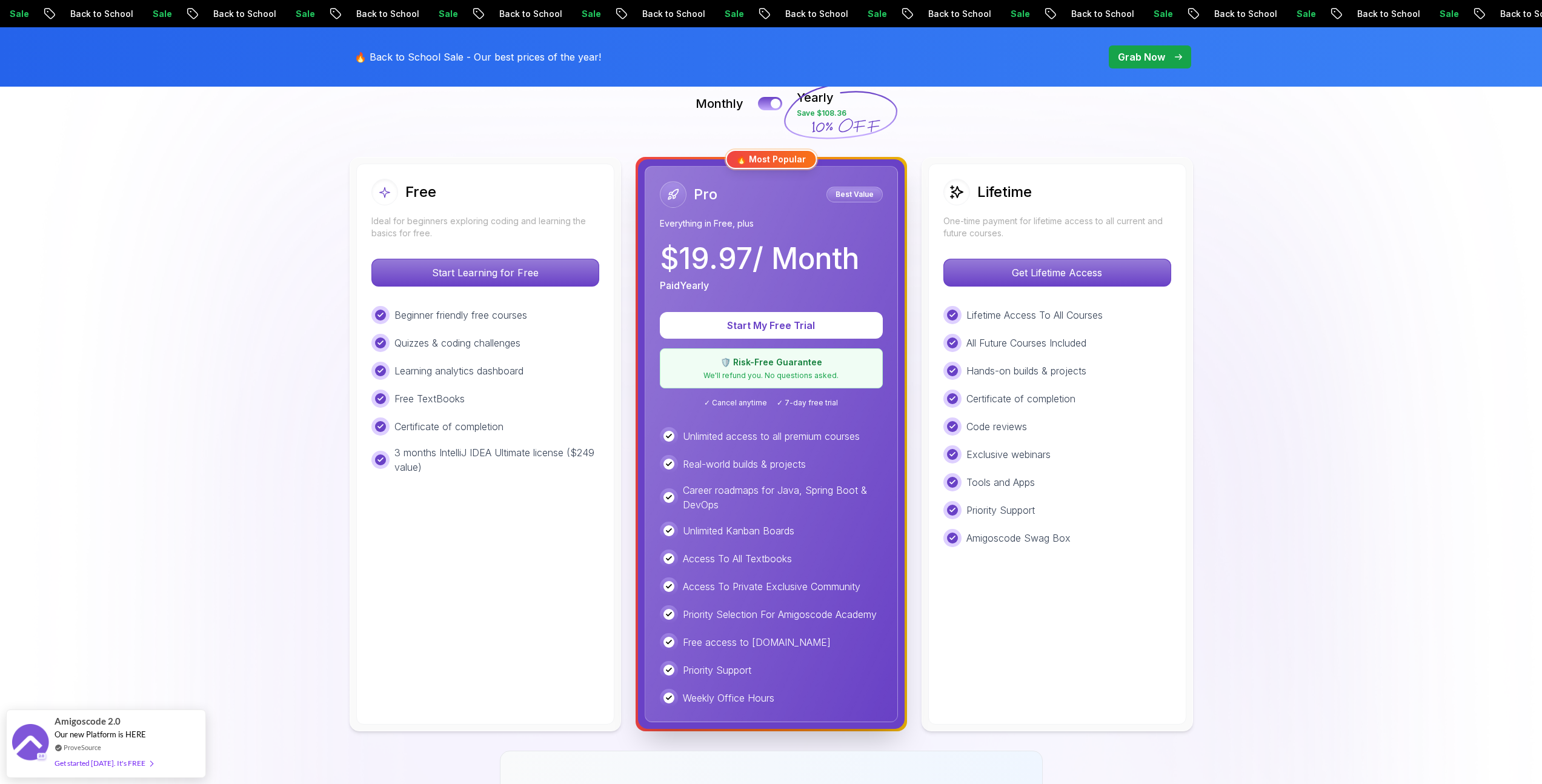
click at [1302, 254] on img at bounding box center [771, 604] width 1542 height 1521
click at [1041, 13] on p "Back to School" at bounding box center [1082, 14] width 82 height 12
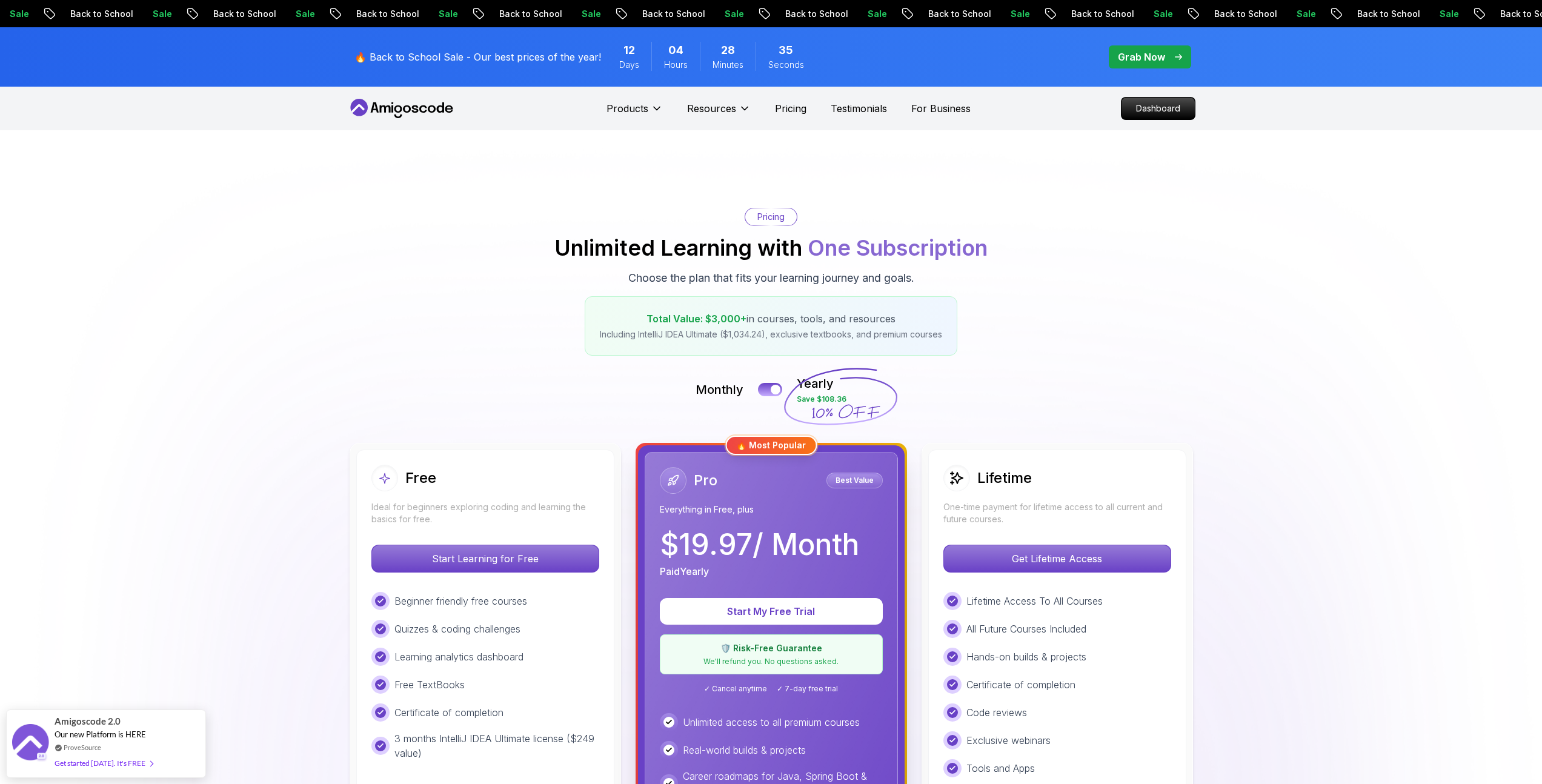
click at [1148, 61] on p "Grab Now" at bounding box center [1142, 57] width 47 height 14
click at [1161, 48] on span "pre-order" at bounding box center [1150, 57] width 82 height 23
click at [1165, 55] on div "Grab Now" at bounding box center [1150, 57] width 64 height 14
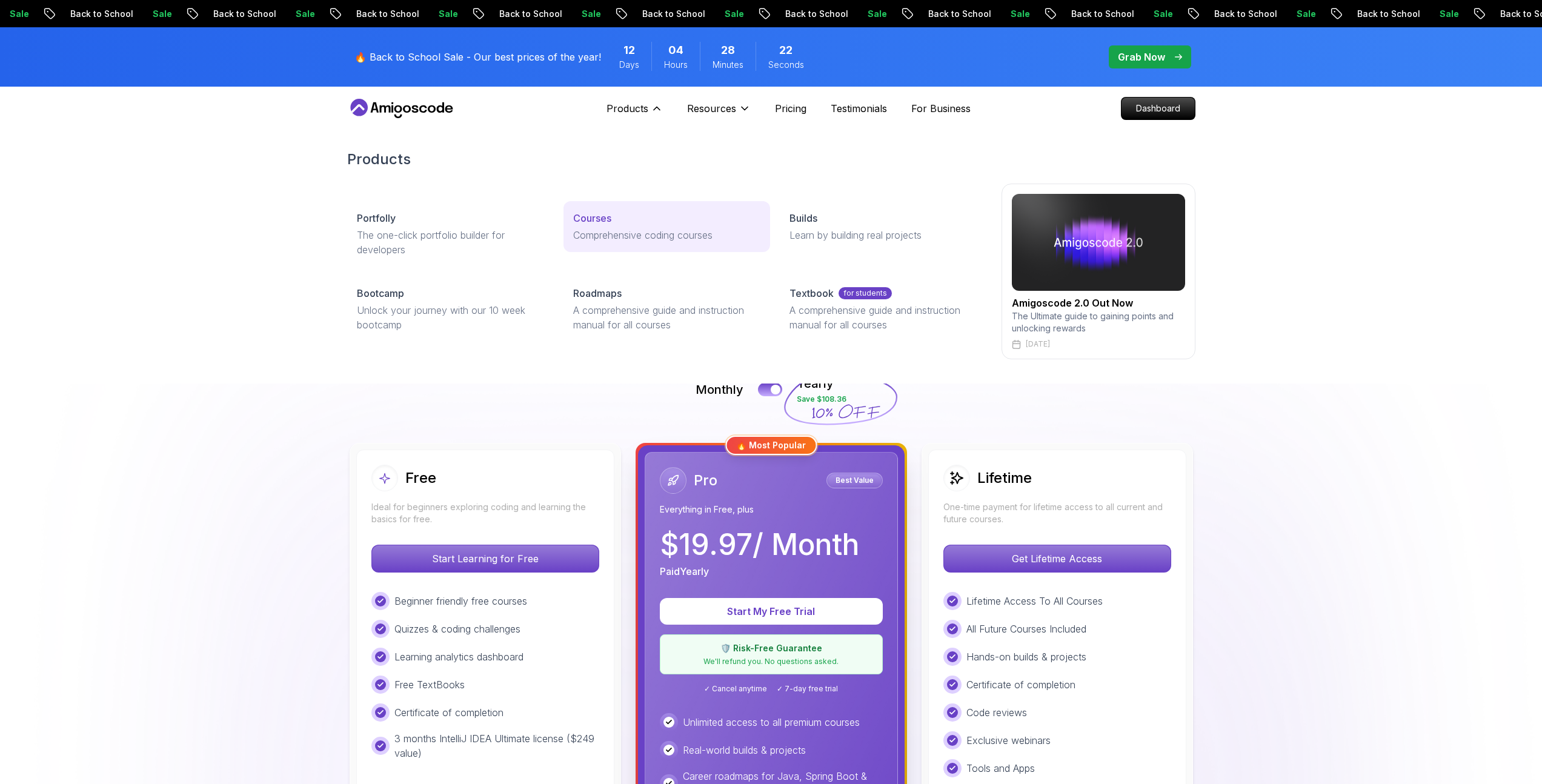
click at [612, 228] on p "Comprehensive coding courses" at bounding box center [667, 235] width 187 height 14
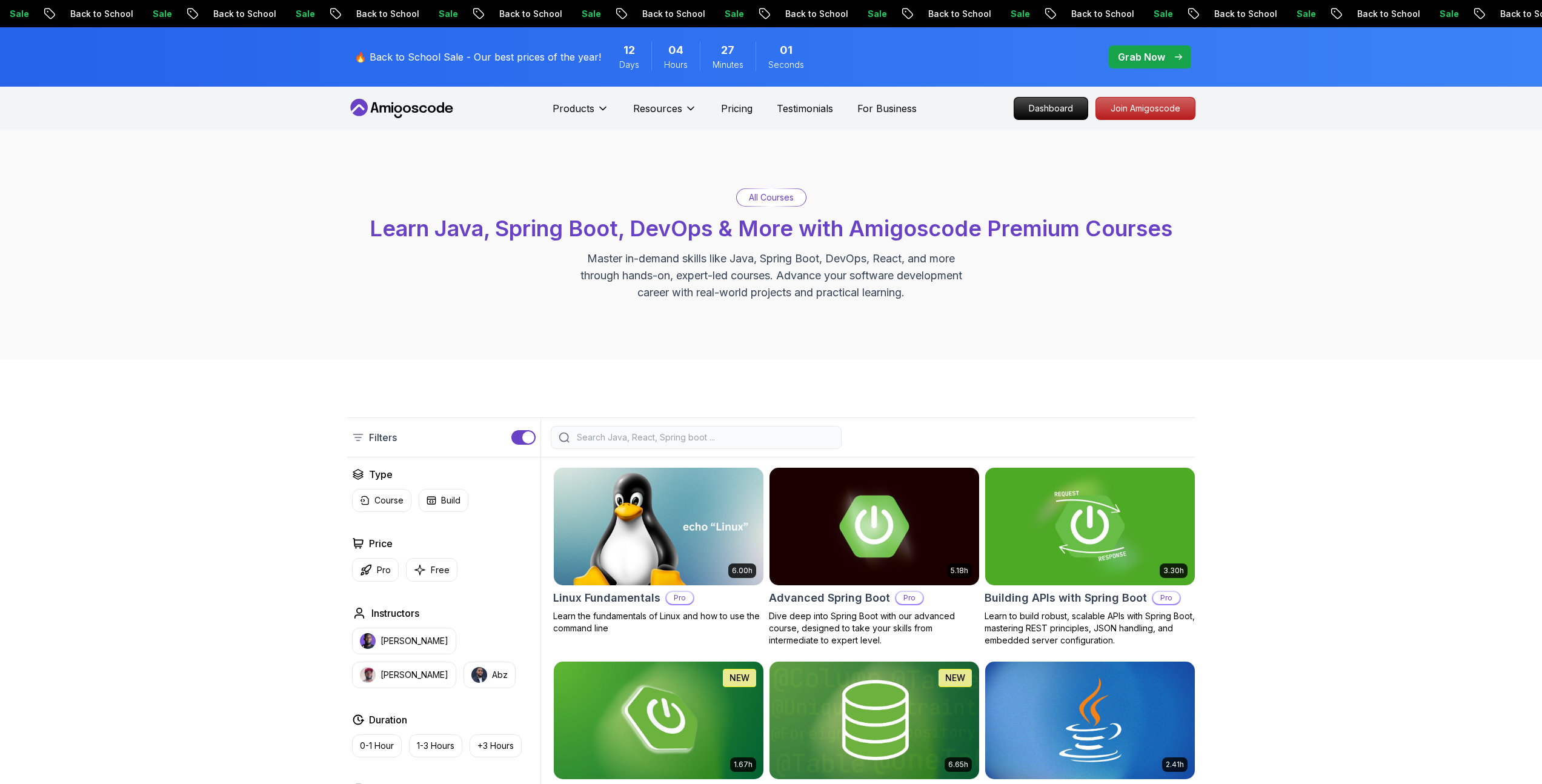
click at [1387, 138] on div "All Courses Learn Java, Spring Boot, DevOps & More with Amigoscode Premium Cour…" at bounding box center [771, 245] width 1542 height 229
